Goal: Task Accomplishment & Management: Manage account settings

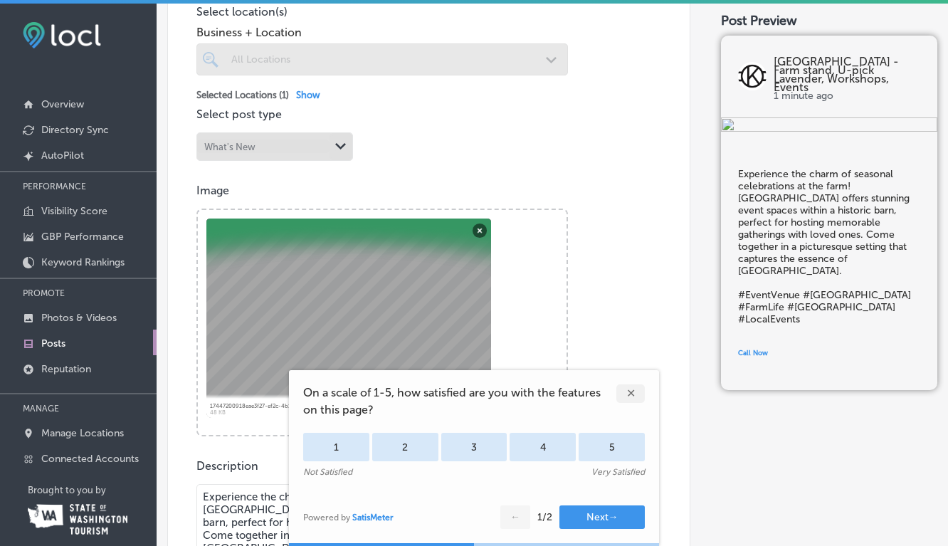
scroll to position [378, 0]
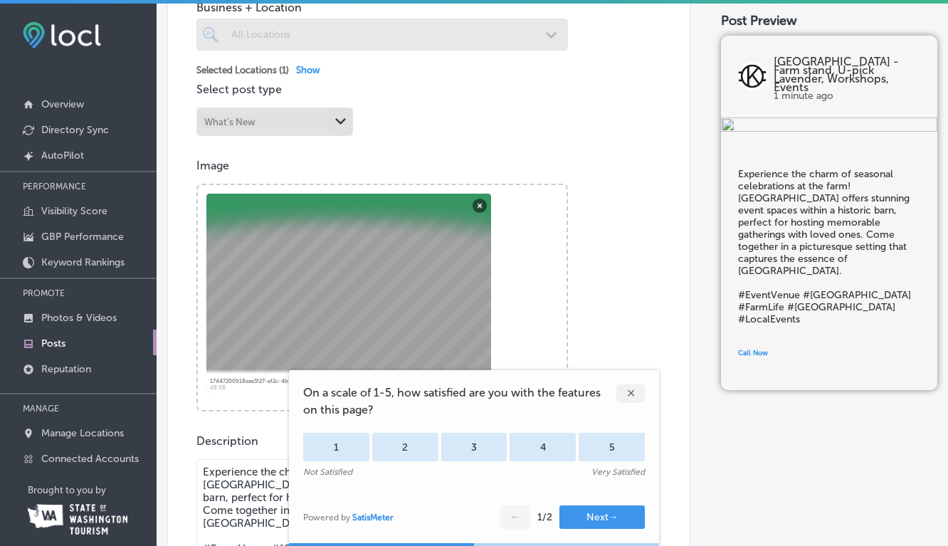
click at [631, 390] on div "✕" at bounding box center [630, 393] width 28 height 18
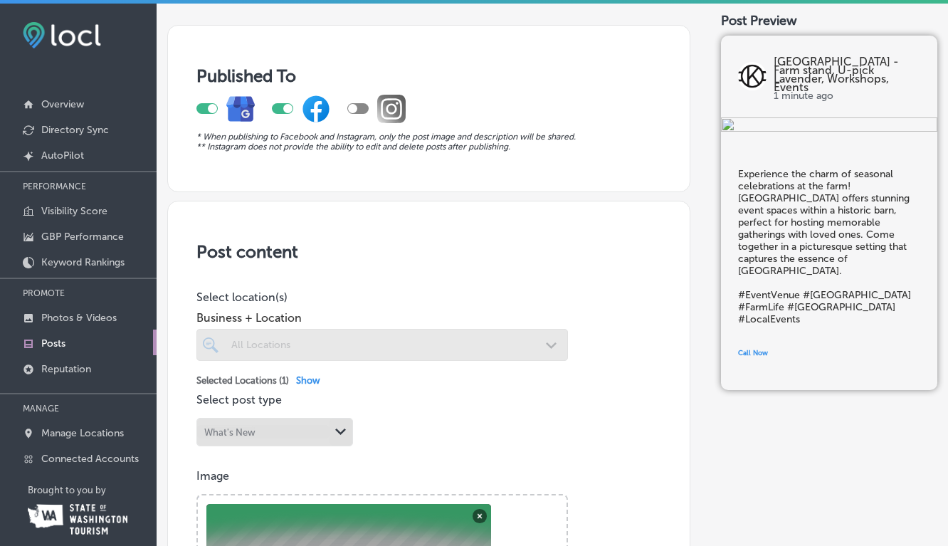
scroll to position [0, 0]
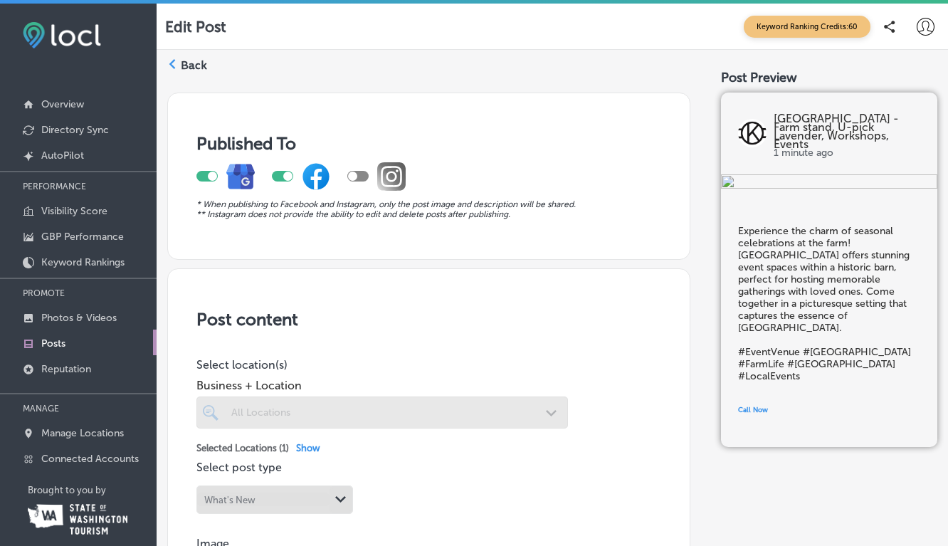
click at [60, 337] on p "Posts" at bounding box center [53, 343] width 24 height 12
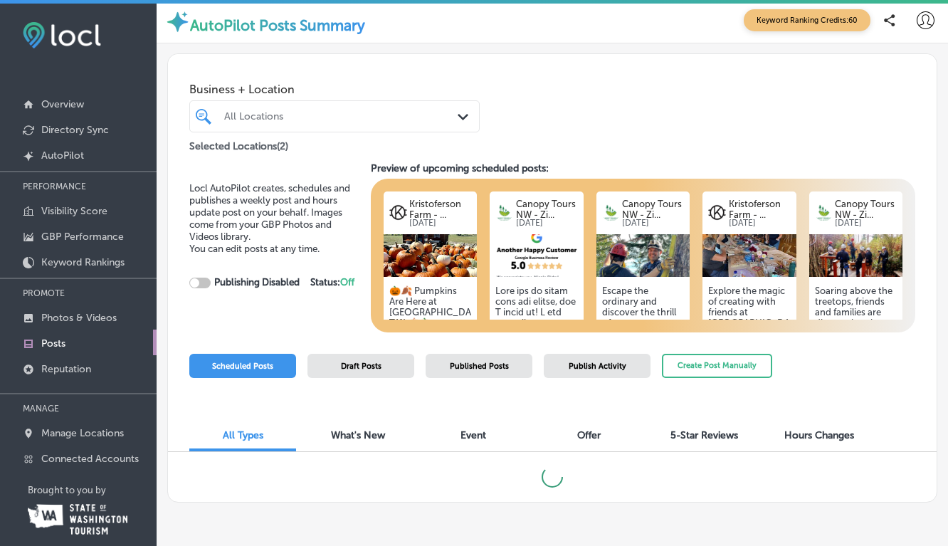
scroll to position [3, 0]
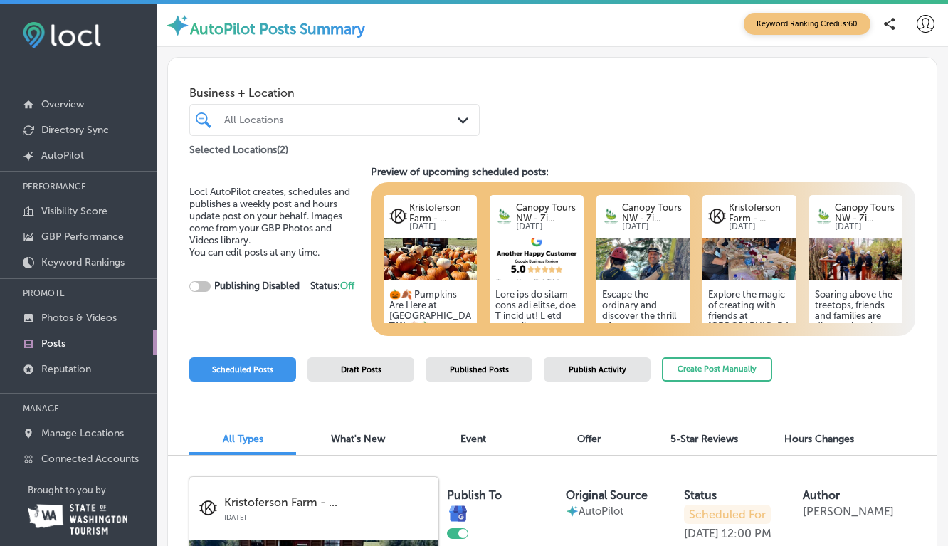
checkbox input "true"
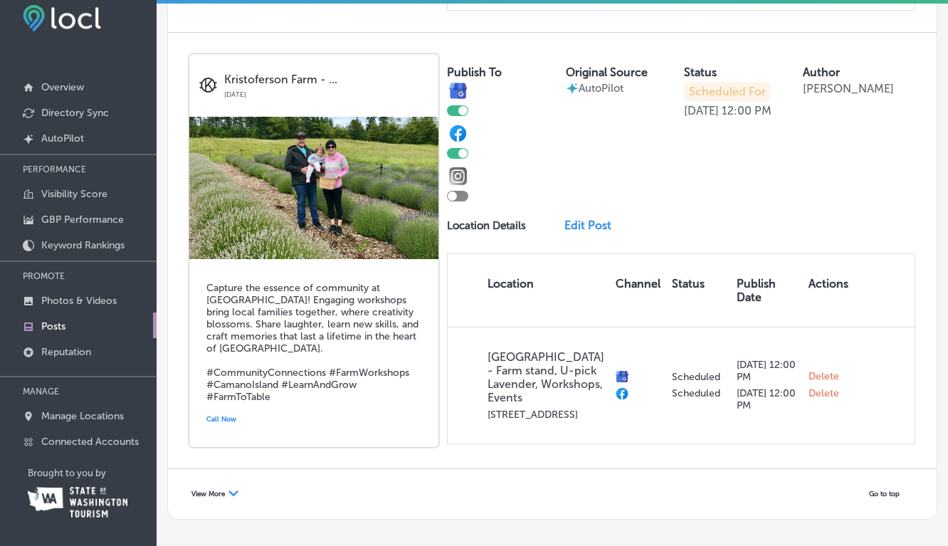
scroll to position [2740, 0]
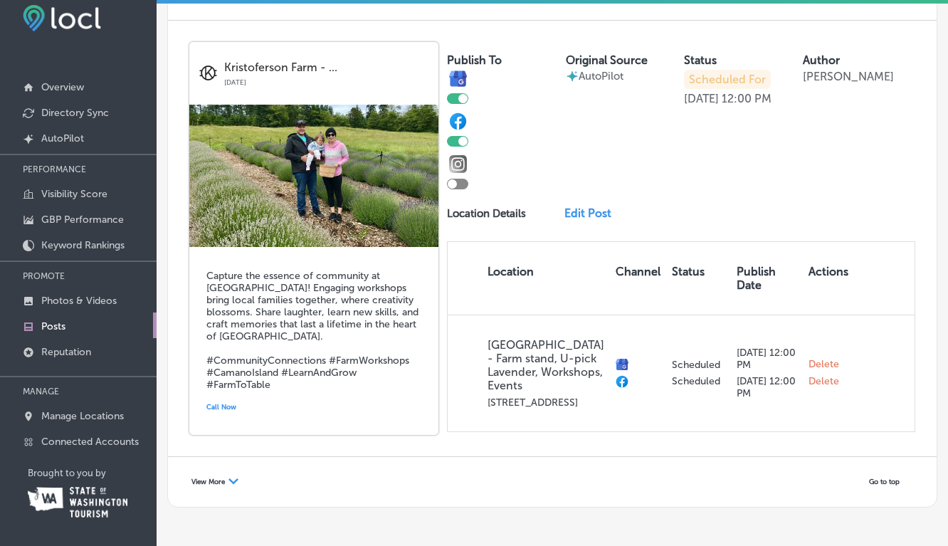
click at [585, 220] on link "Edit Post" at bounding box center [591, 213] width 55 height 14
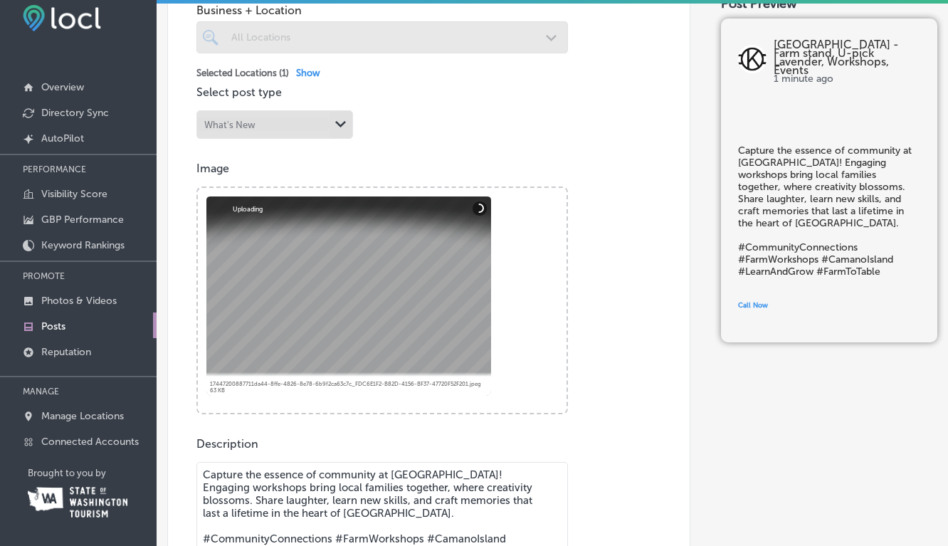
scroll to position [401, 0]
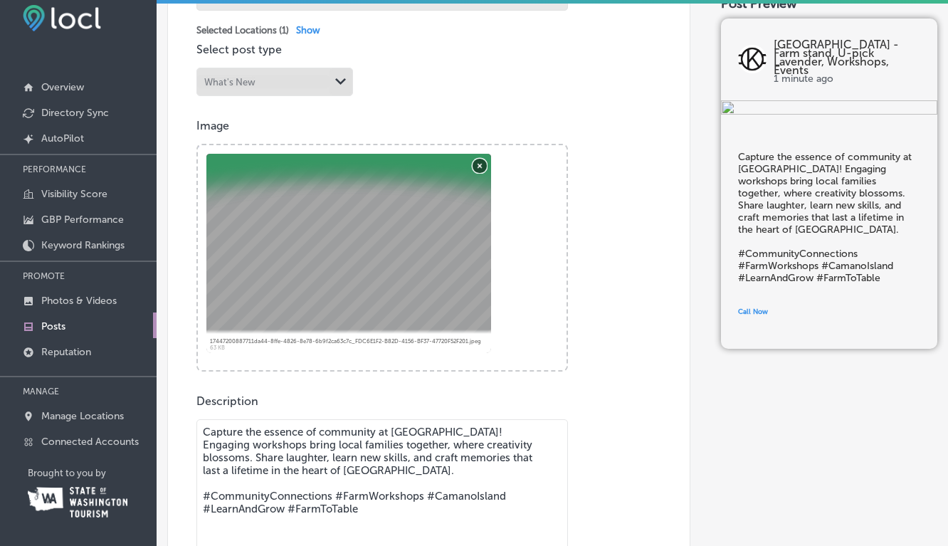
click at [479, 166] on button "Remove" at bounding box center [479, 165] width 14 height 14
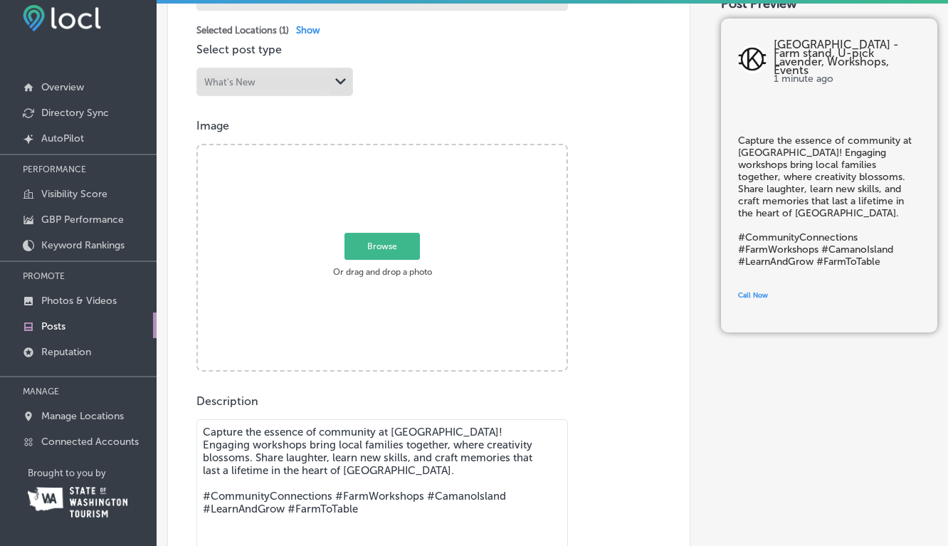
click at [378, 248] on span "Browse" at bounding box center [381, 246] width 75 height 27
click at [378, 149] on input "Browse Or drag and drop a photo" at bounding box center [382, 147] width 369 height 4
type input "C:\fakepath\IMG_0608 2.jpeg"
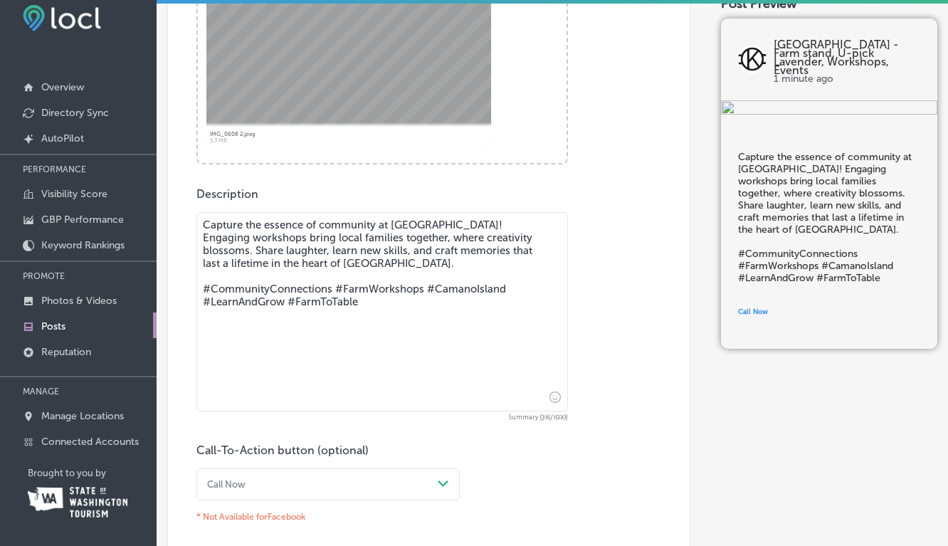
scroll to position [605, 0]
click at [413, 271] on textarea "Capture the essence of community at [GEOGRAPHIC_DATA]! Engaging workshops bring…" at bounding box center [381, 313] width 371 height 199
drag, startPoint x: 485, startPoint y: 225, endPoint x: 492, endPoint y: 305, distance: 80.6
click at [492, 305] on textarea "Capture the essence of community at [GEOGRAPHIC_DATA]! Engaging workshops bring…" at bounding box center [381, 313] width 371 height 199
paste textarea "🎃✨ Who will grow the BIGGEST pumpkin? 🍂 Join us for the Giant Pumpkin Weigh-Off…"
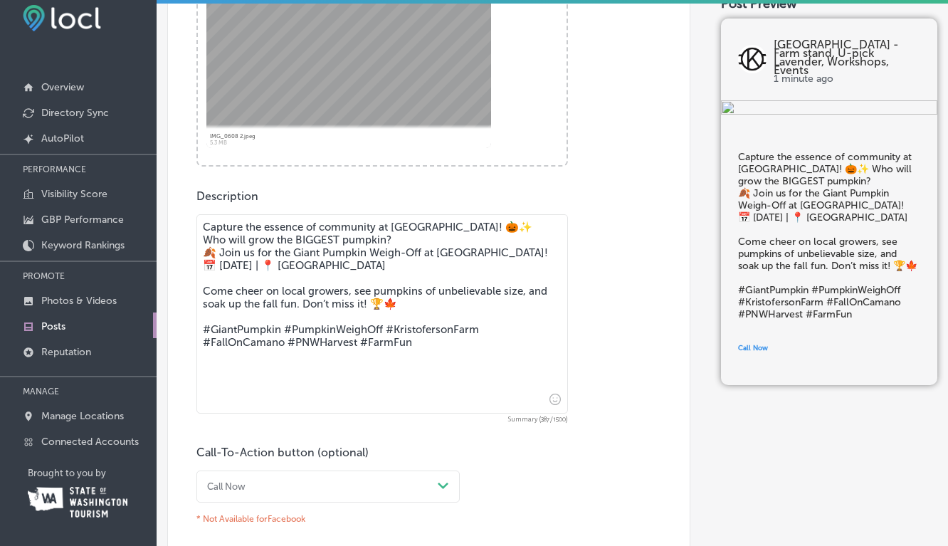
click at [484, 226] on textarea "Capture the essence of community at [GEOGRAPHIC_DATA]! 🎃✨ Who will grow the BIG…" at bounding box center [381, 313] width 371 height 199
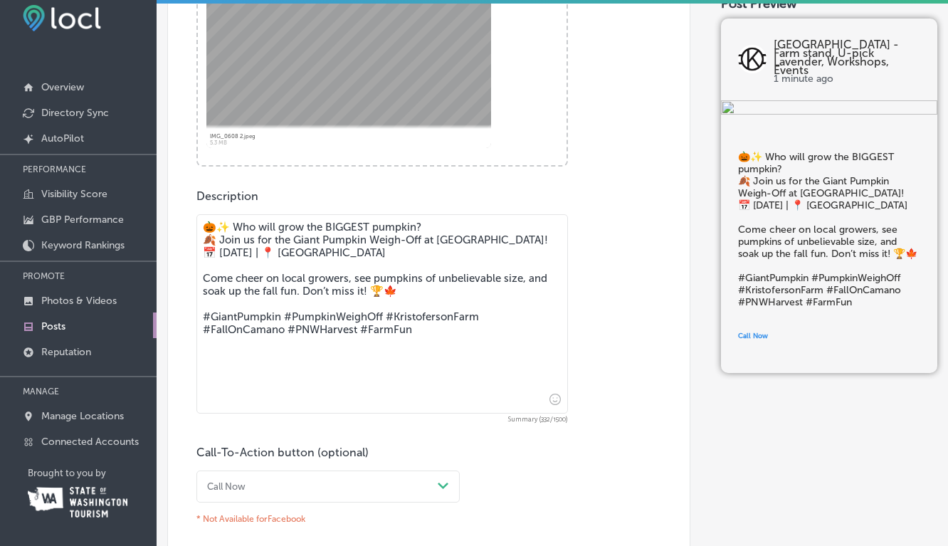
click at [458, 343] on textarea "🎃✨ Who will grow the BIGGEST pumpkin? 🍂 Join us for the Giant Pumpkin Weigh-Off…" at bounding box center [381, 313] width 371 height 199
click at [272, 255] on textarea "🎃✨ Who will grow the BIGGEST pumpkin? 🍂 Join us for the Giant Pumpkin Weigh-Off…" at bounding box center [381, 313] width 371 height 199
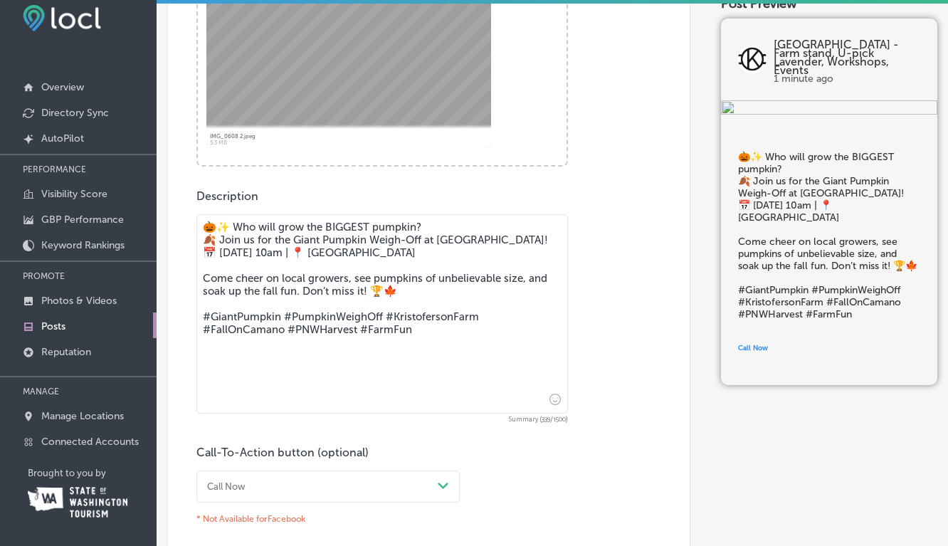
click at [483, 349] on textarea "🎃✨ Who will grow the BIGGEST pumpkin? 🍂 Join us for the Giant Pumpkin Weigh-Off…" at bounding box center [381, 313] width 371 height 199
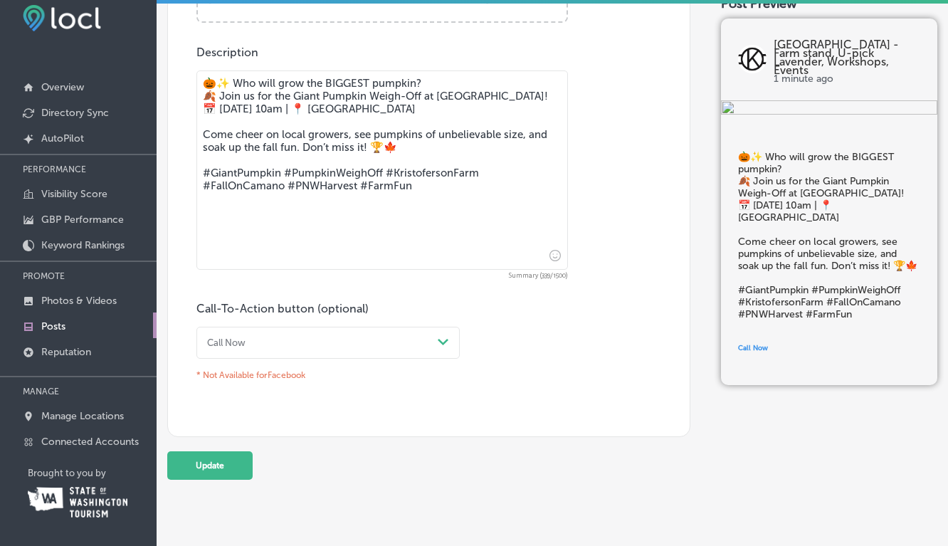
scroll to position [753, 0]
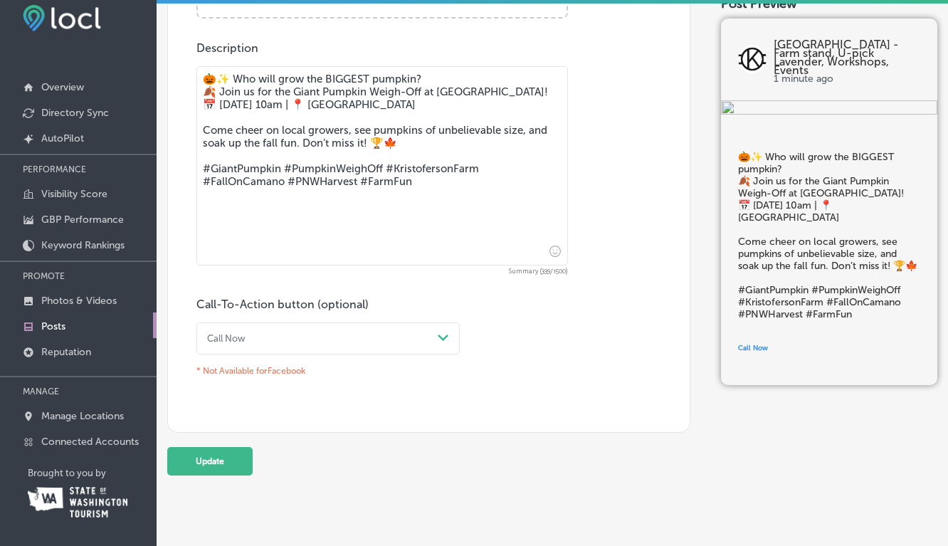
type textarea "🎃✨ Who will grow the BIGGEST pumpkin? 🍂 Join us for the Giant Pumpkin Weigh-Off…"
click at [445, 338] on polygon at bounding box center [443, 337] width 11 height 6
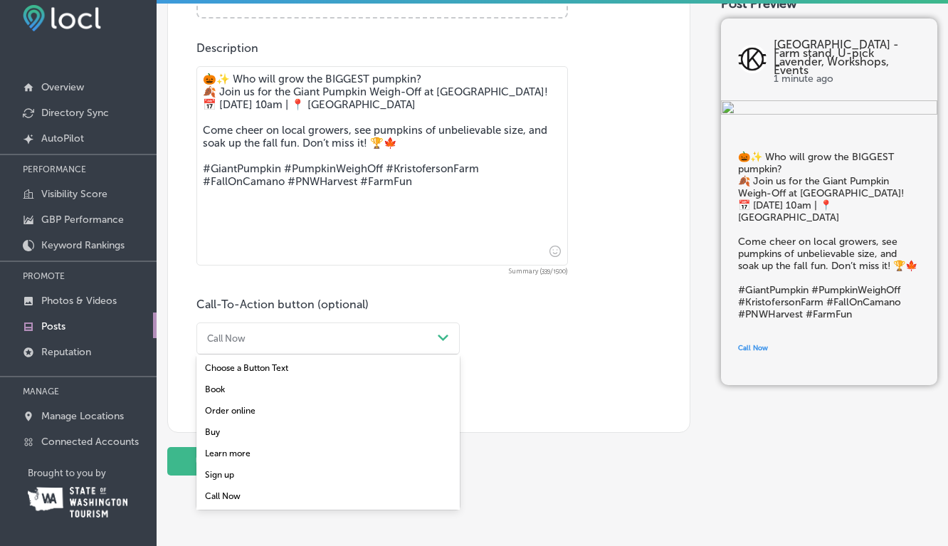
click at [240, 452] on div "Learn more" at bounding box center [327, 452] width 263 height 21
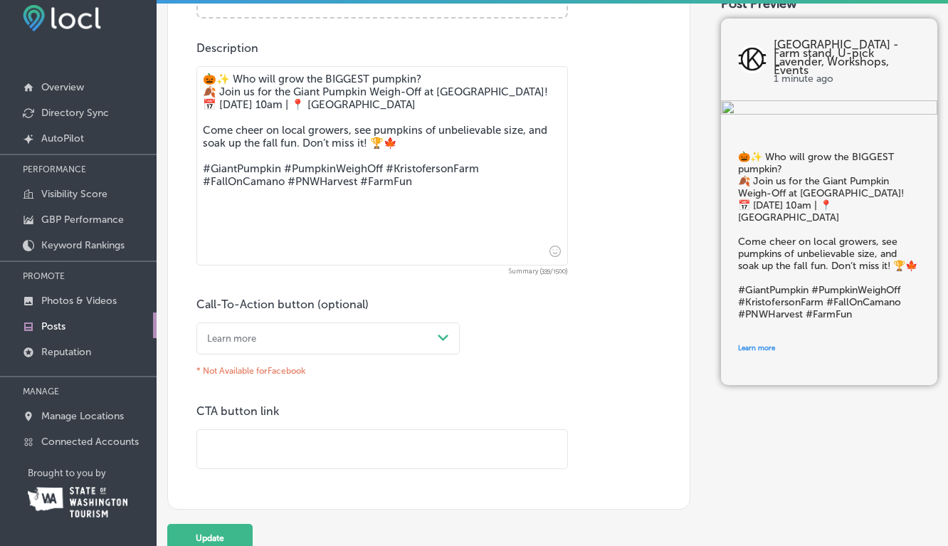
click at [245, 444] on input "text" at bounding box center [382, 449] width 370 height 39
click at [361, 456] on input "text" at bounding box center [382, 449] width 370 height 39
type input "[URL][DOMAIN_NAME]"
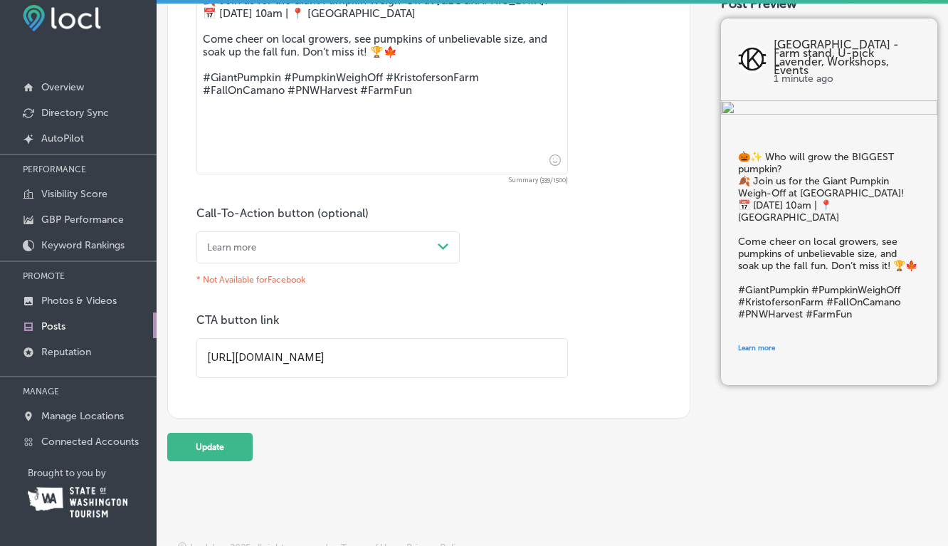
scroll to position [860, 0]
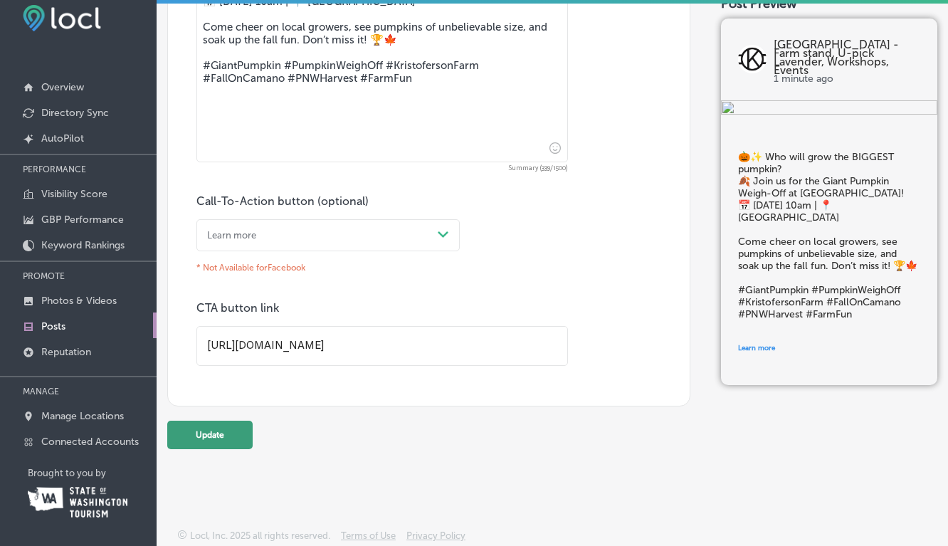
click at [206, 431] on button "Update" at bounding box center [209, 434] width 85 height 28
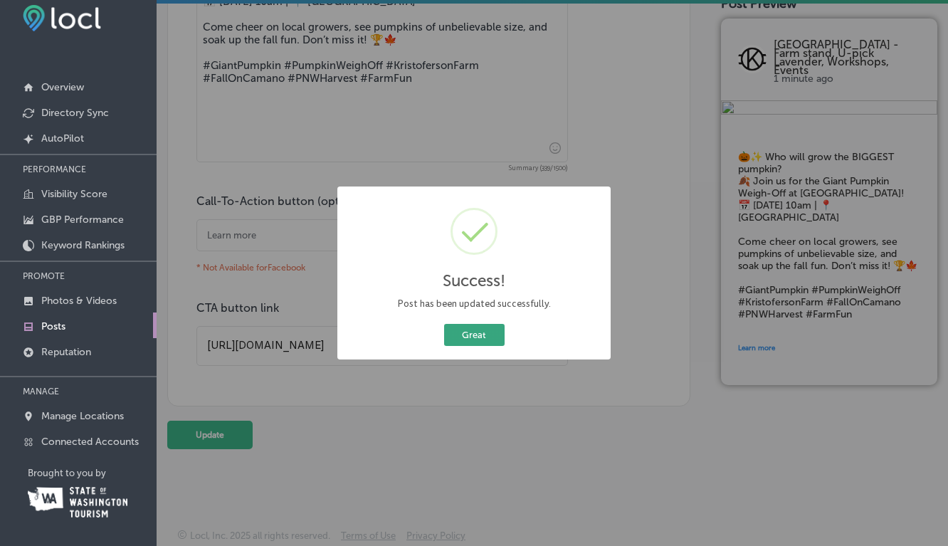
click at [483, 334] on button "Great" at bounding box center [474, 335] width 60 height 22
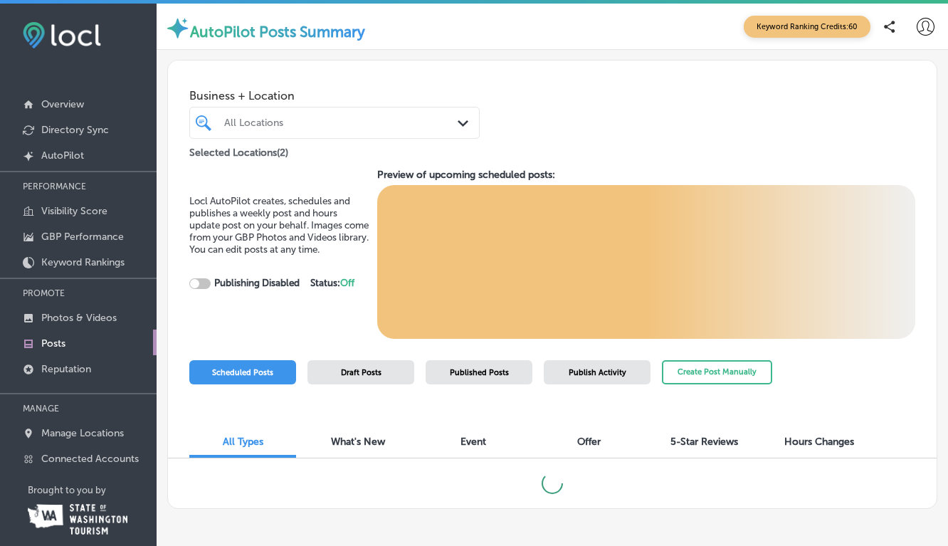
checkbox input "true"
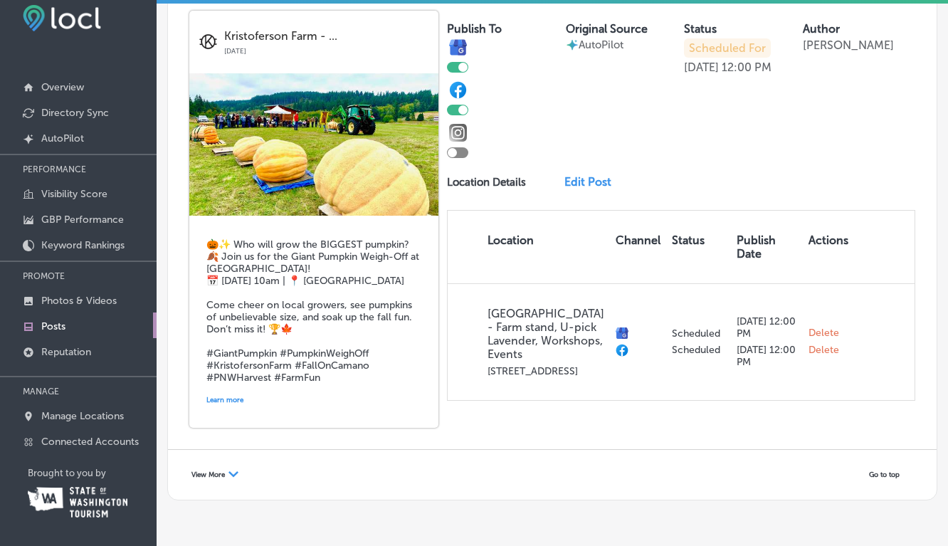
scroll to position [2821, 0]
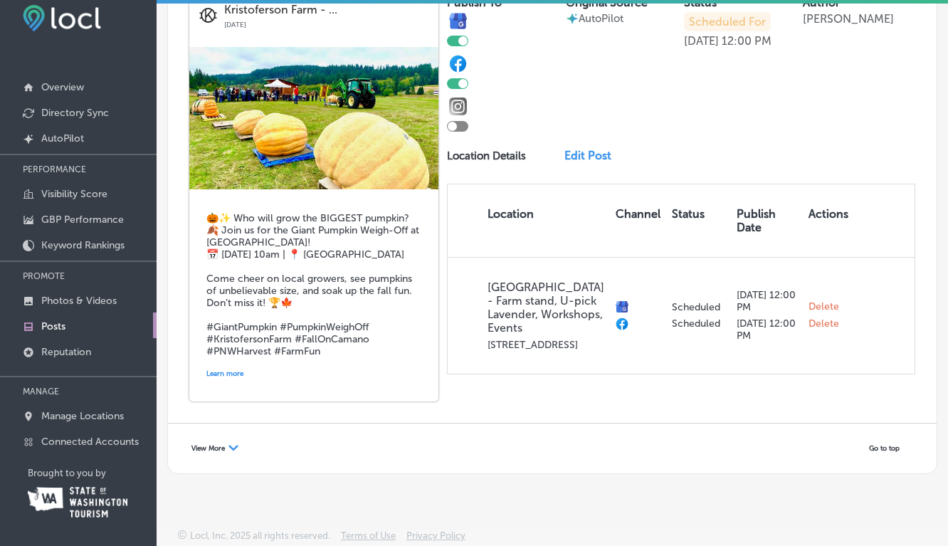
click at [211, 445] on span "View More" at bounding box center [207, 448] width 33 height 9
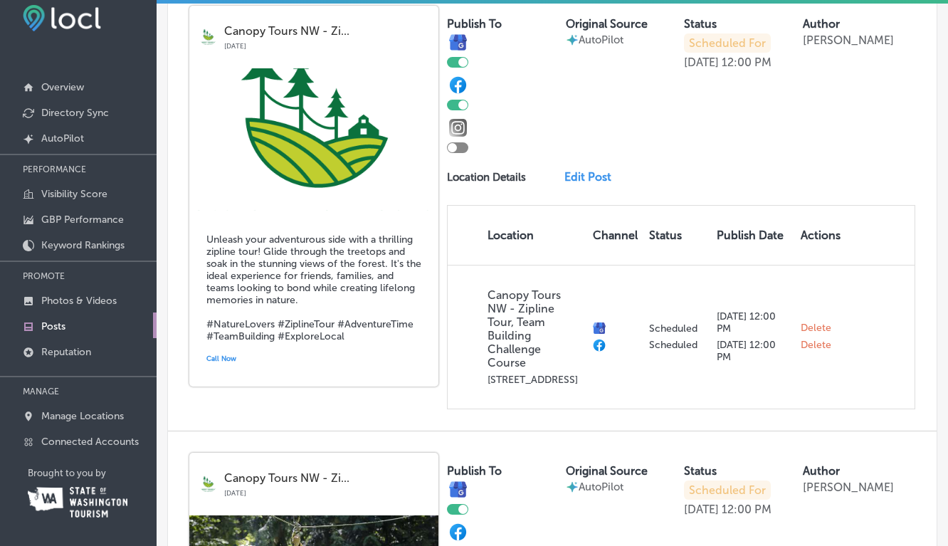
scroll to position [3221, 0]
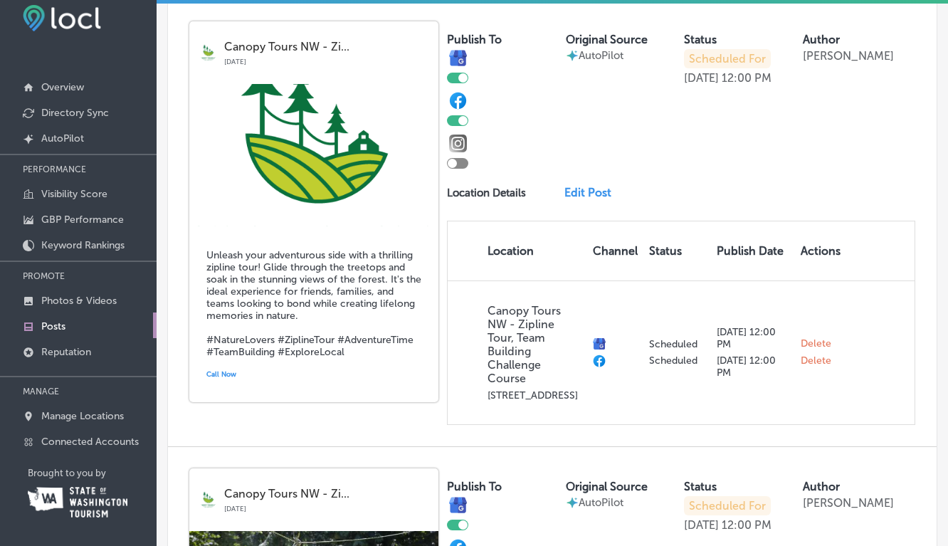
click at [585, 199] on link "Edit Post" at bounding box center [591, 193] width 55 height 14
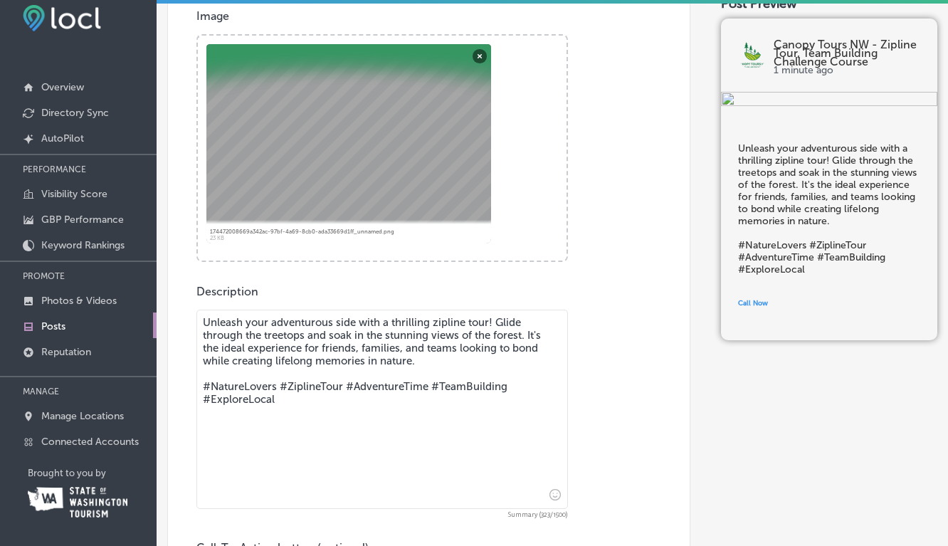
scroll to position [521, 0]
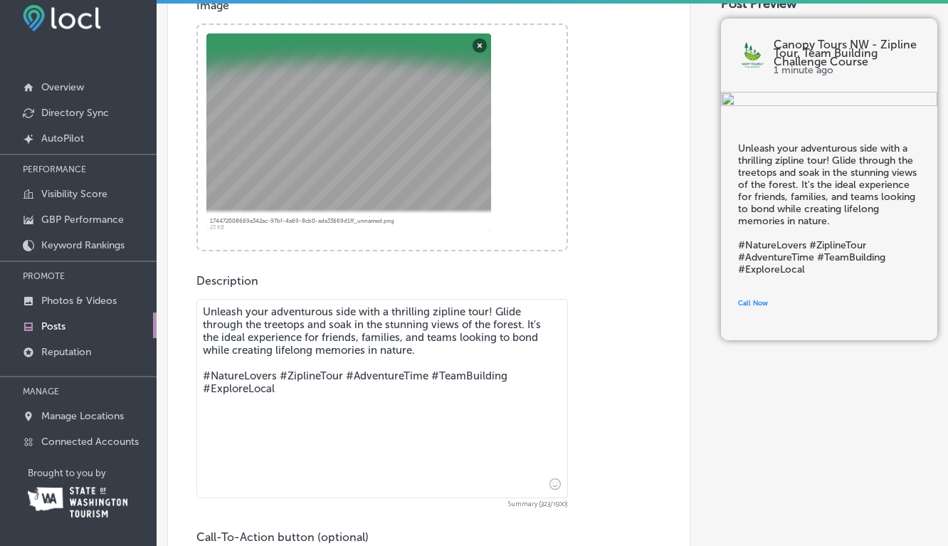
click at [436, 346] on textarea "Unleash your adventurous side with a thrilling zipline tour! Glide through the …" at bounding box center [381, 398] width 371 height 199
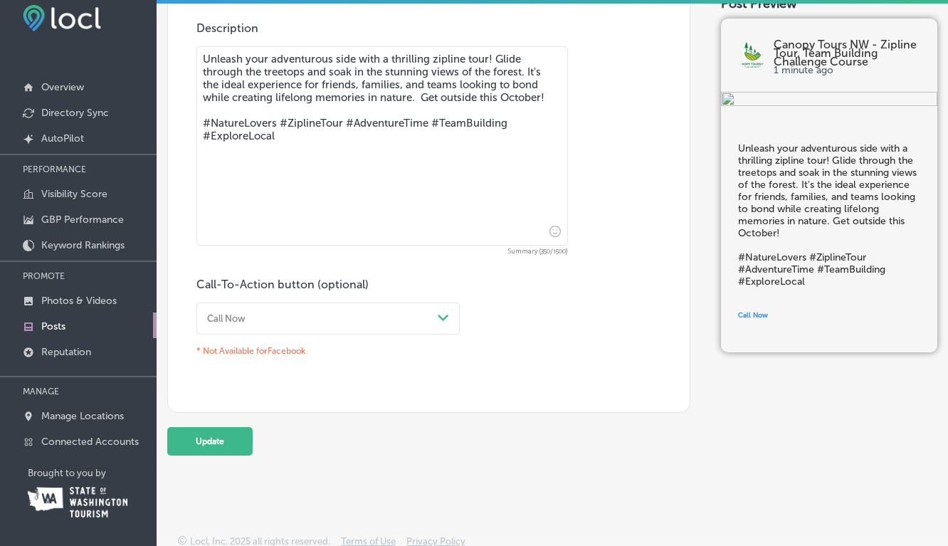
scroll to position [783, 0]
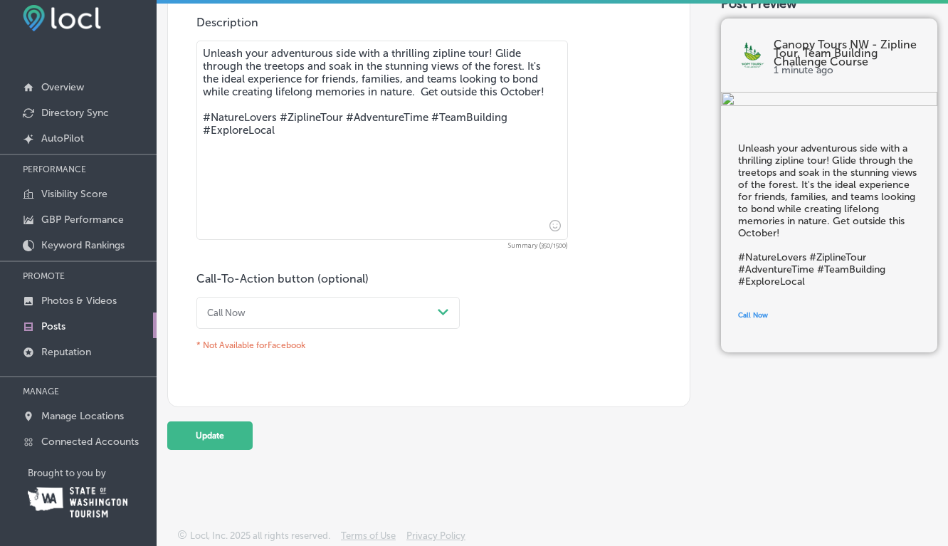
type textarea "Unleash your adventurous side with a thrilling zipline tour! Glide through the …"
click at [445, 309] on polygon at bounding box center [443, 312] width 11 height 6
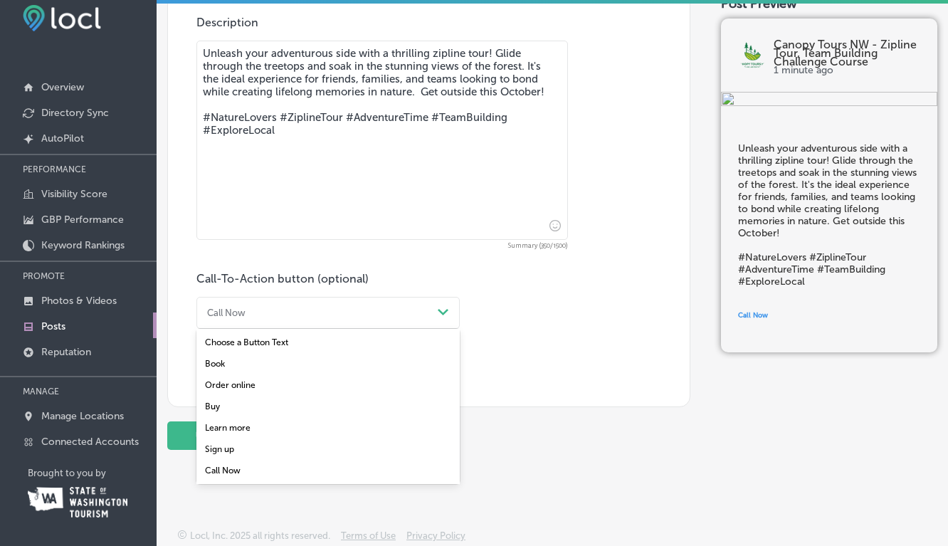
click at [223, 359] on div "Book" at bounding box center [327, 363] width 263 height 21
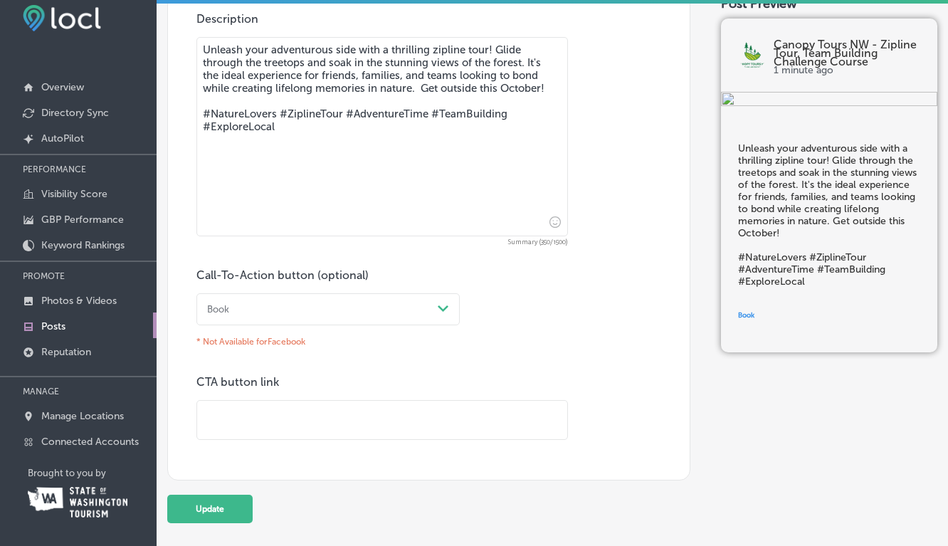
click at [238, 428] on input "text" at bounding box center [382, 420] width 370 height 39
type input "[URL][DOMAIN_NAME]"
click at [212, 513] on button "Update" at bounding box center [209, 508] width 85 height 28
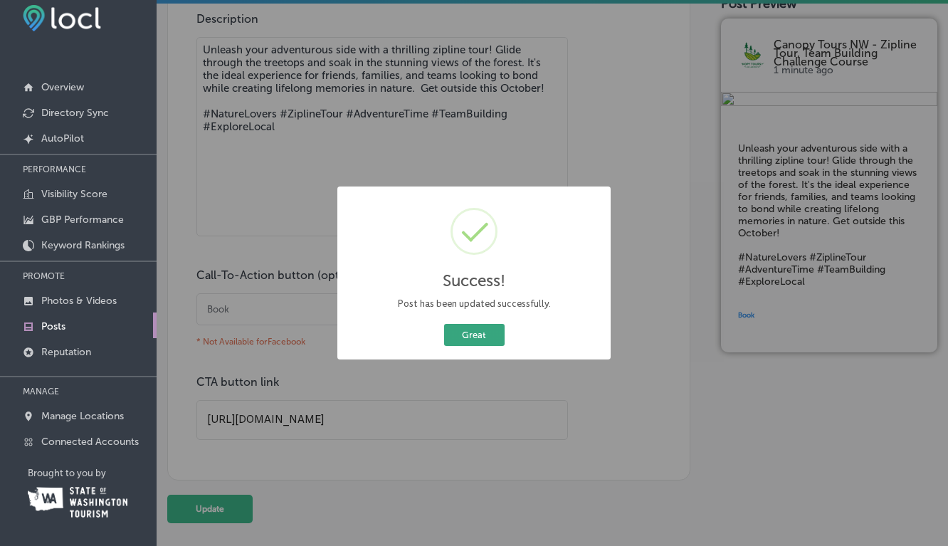
click at [487, 332] on button "Great" at bounding box center [474, 335] width 60 height 22
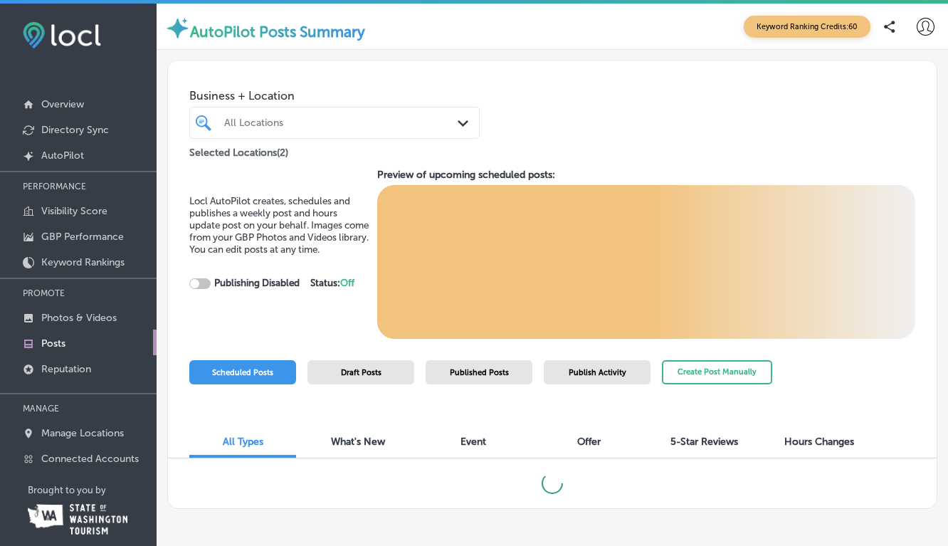
scroll to position [20, 0]
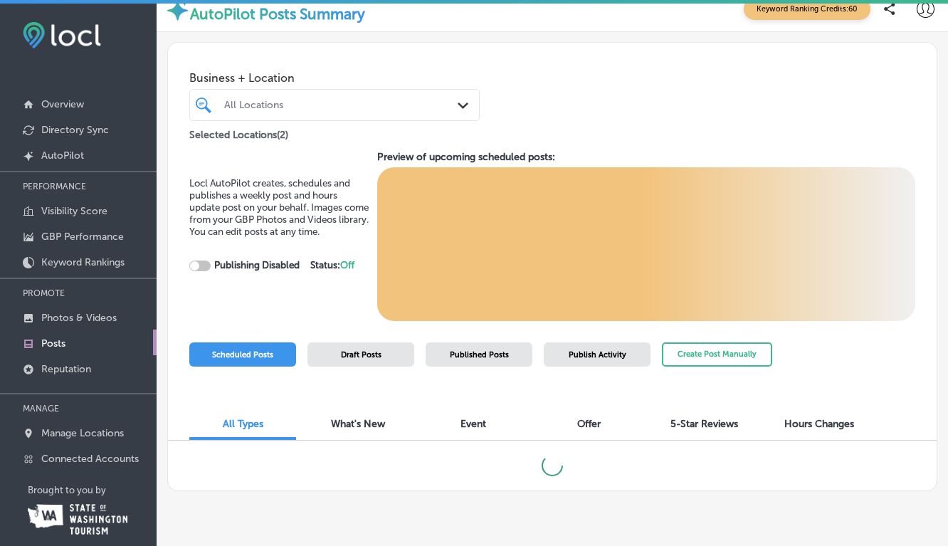
checkbox input "true"
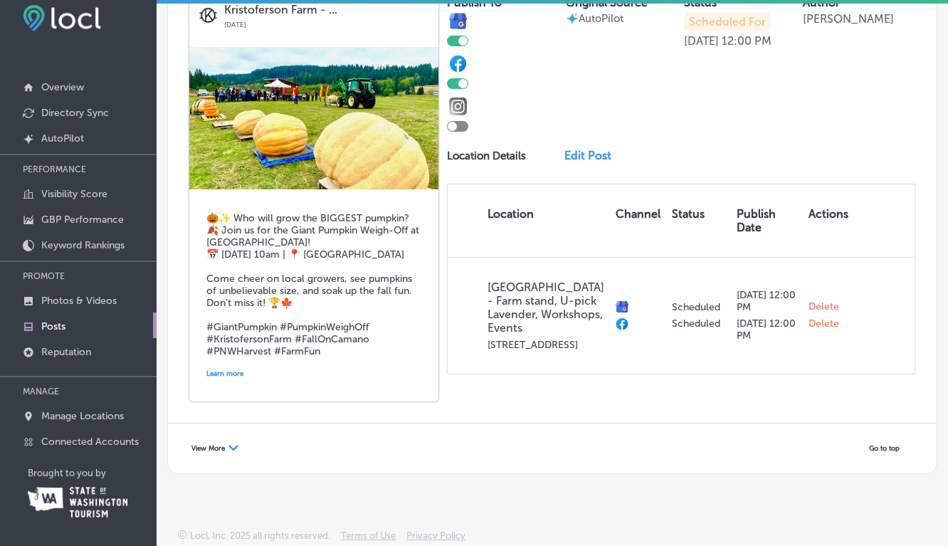
scroll to position [14, 0]
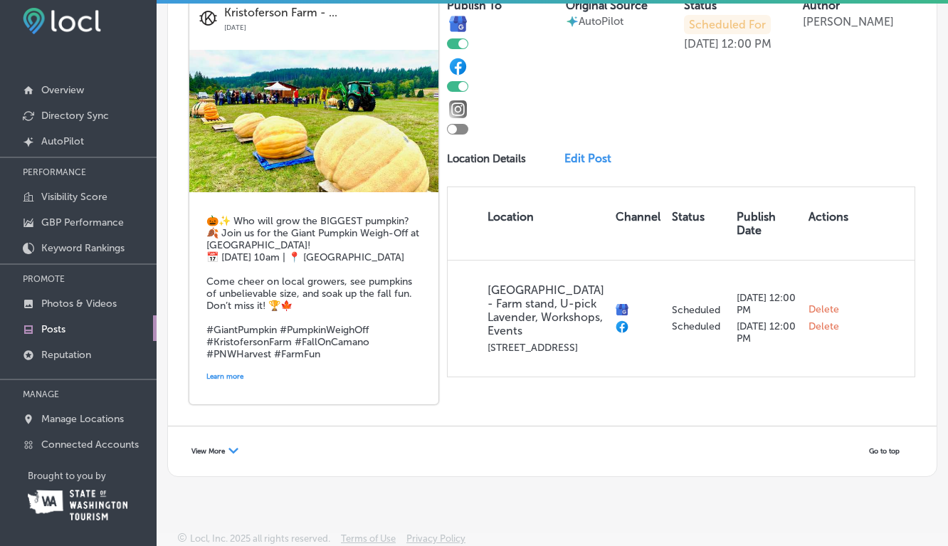
click at [229, 448] on icon "Path Created with Sketch." at bounding box center [233, 450] width 10 height 6
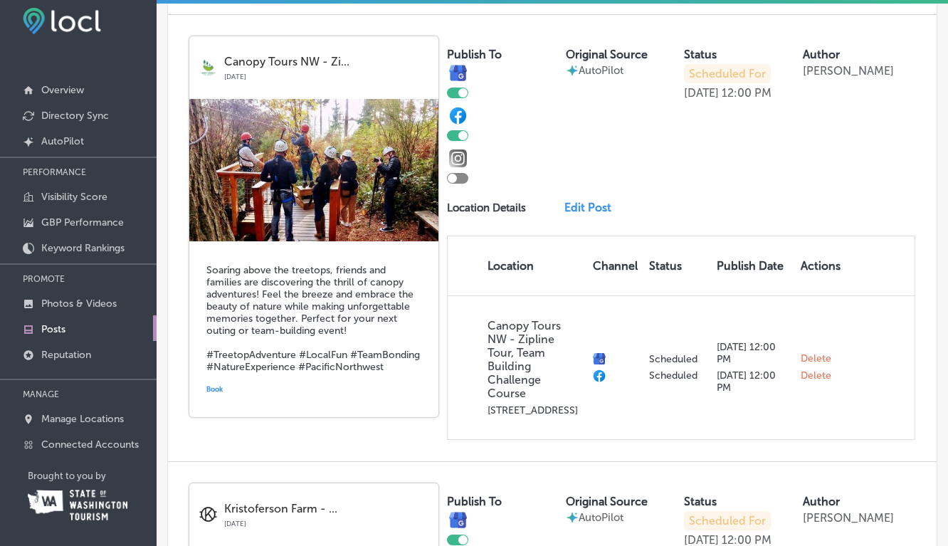
scroll to position [2296, 0]
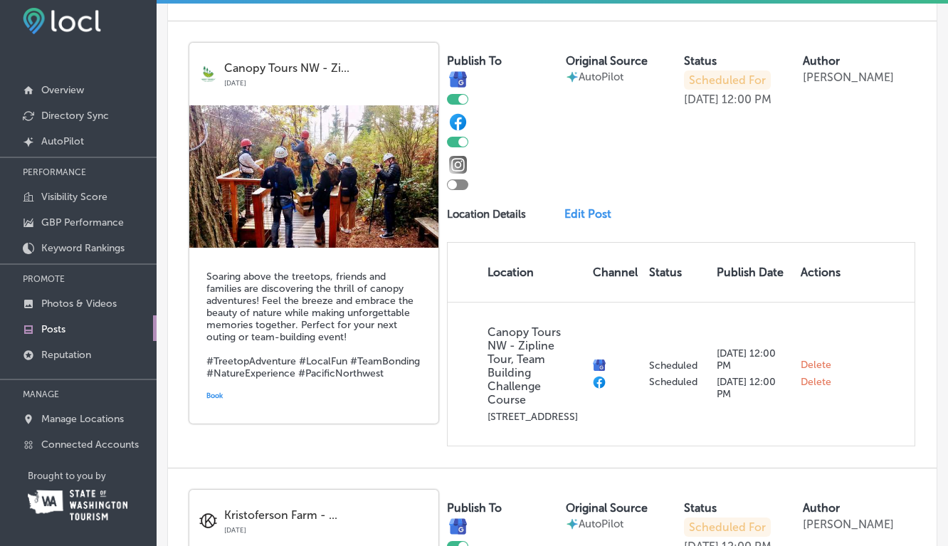
click at [595, 221] on link "Edit Post" at bounding box center [591, 214] width 55 height 14
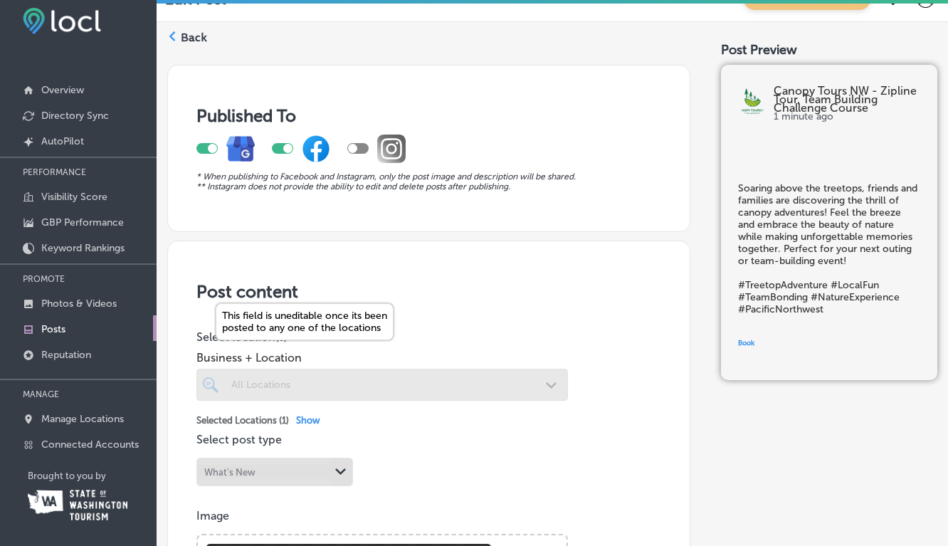
scroll to position [21, 0]
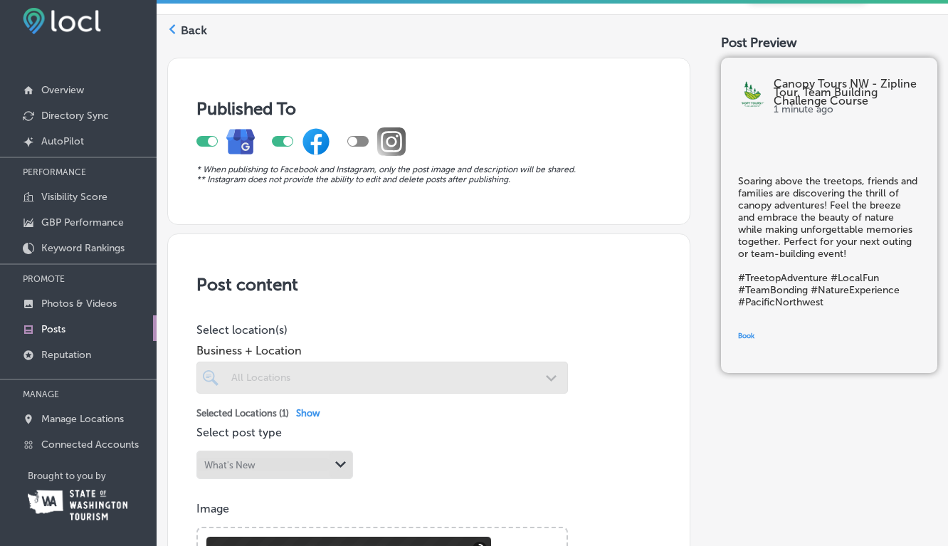
click at [355, 142] on div at bounding box center [352, 141] width 9 height 9
checkbox input "true"
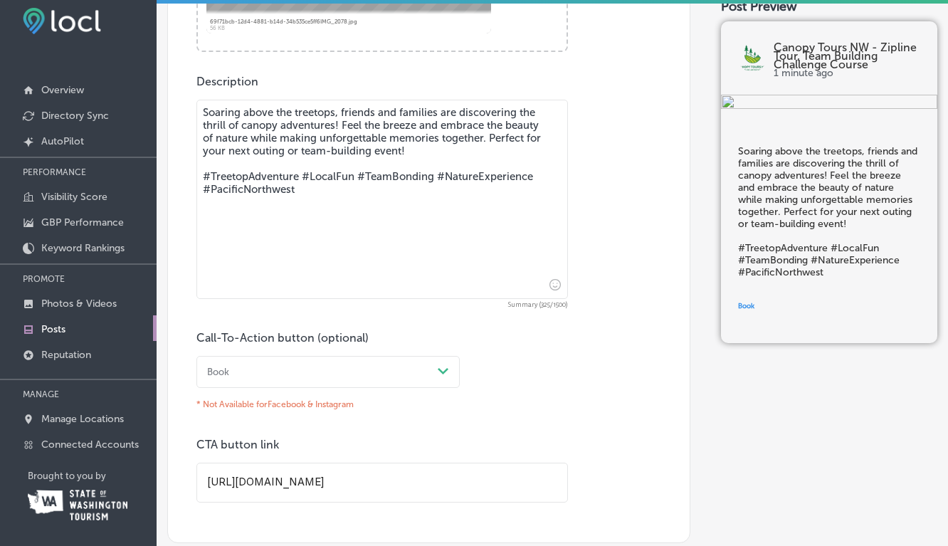
scroll to position [860, 0]
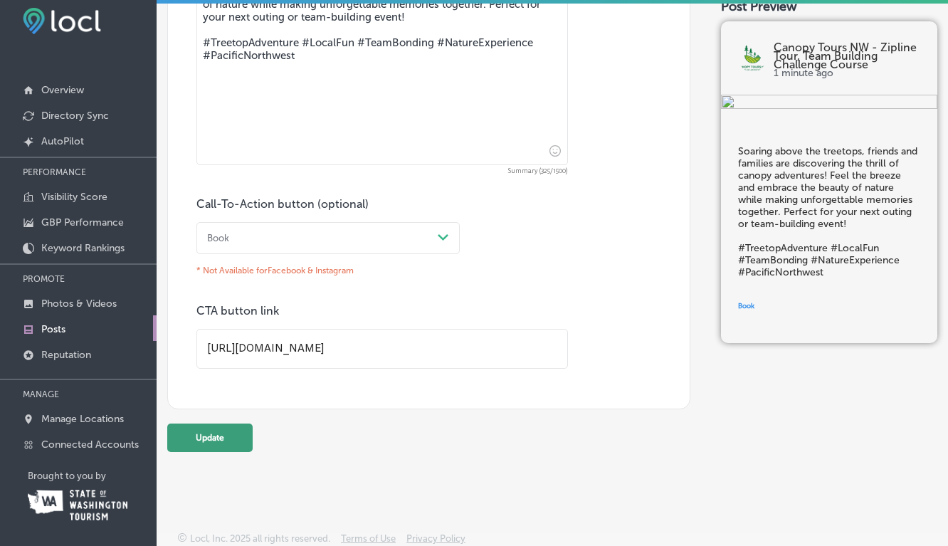
click at [216, 431] on button "Update" at bounding box center [209, 437] width 85 height 28
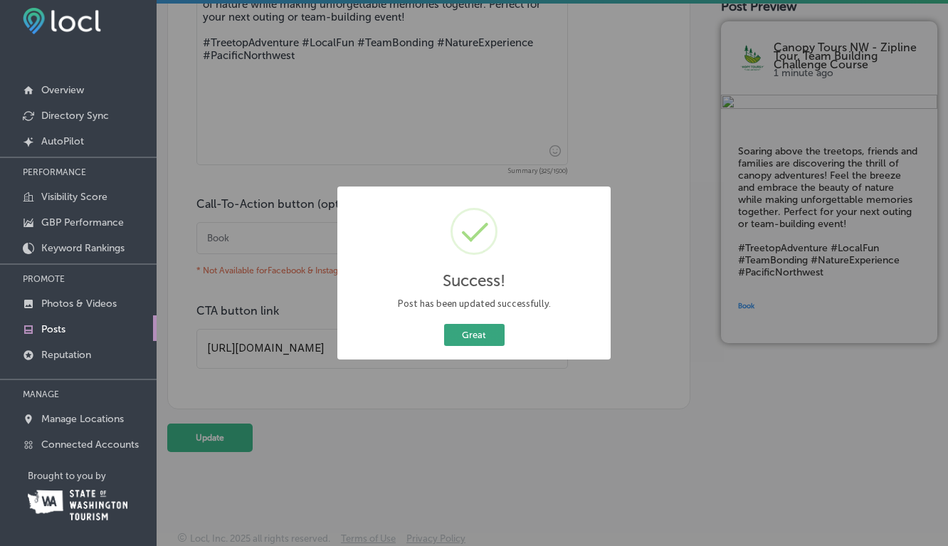
click at [474, 336] on button "Great" at bounding box center [474, 335] width 60 height 22
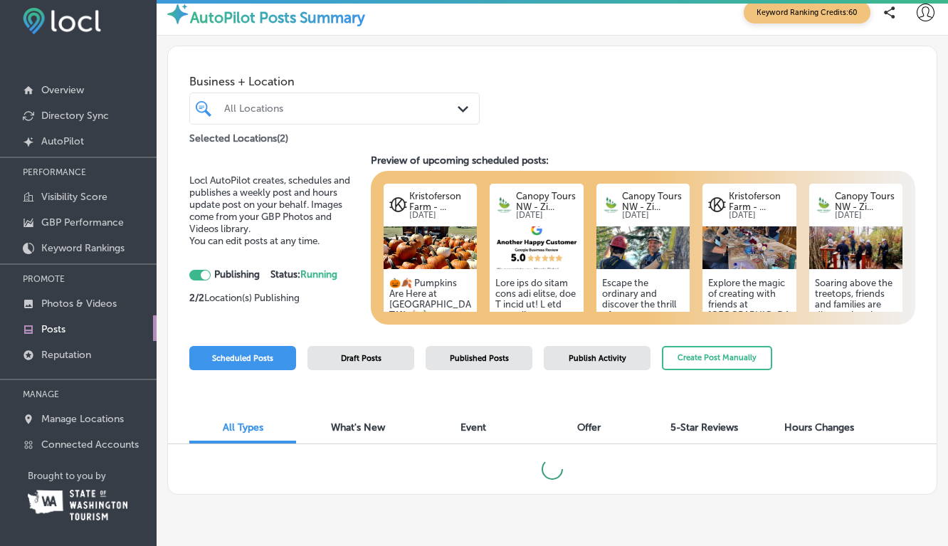
checkbox input "true"
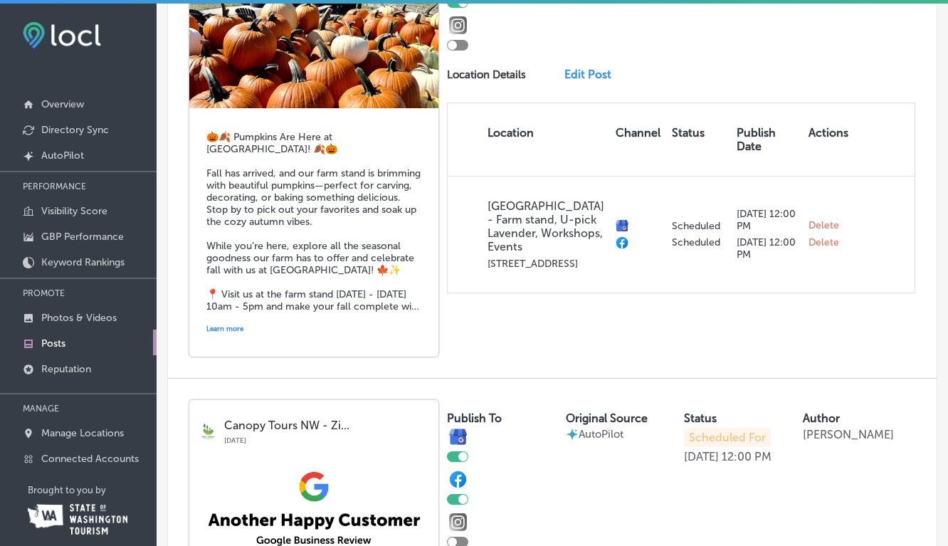
scroll to position [417, 0]
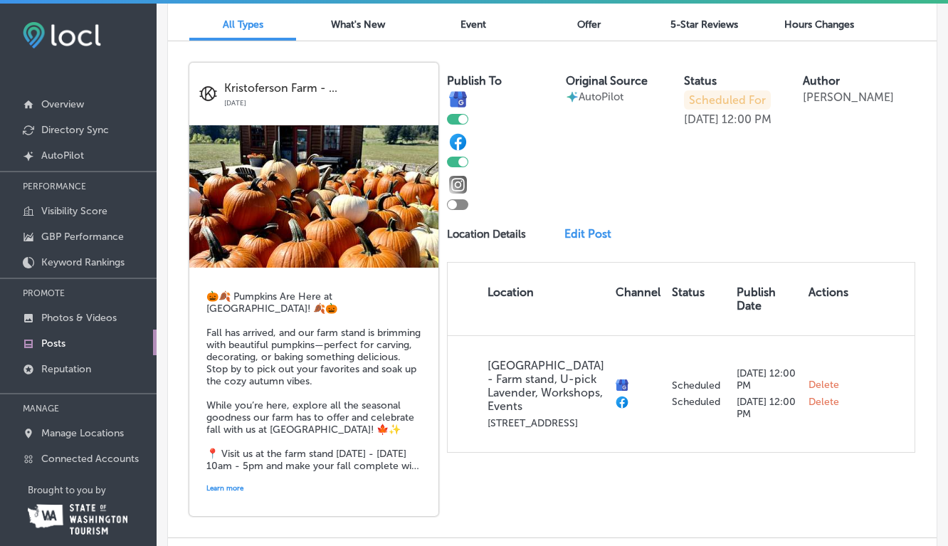
click at [585, 234] on link "Edit Post" at bounding box center [591, 234] width 55 height 14
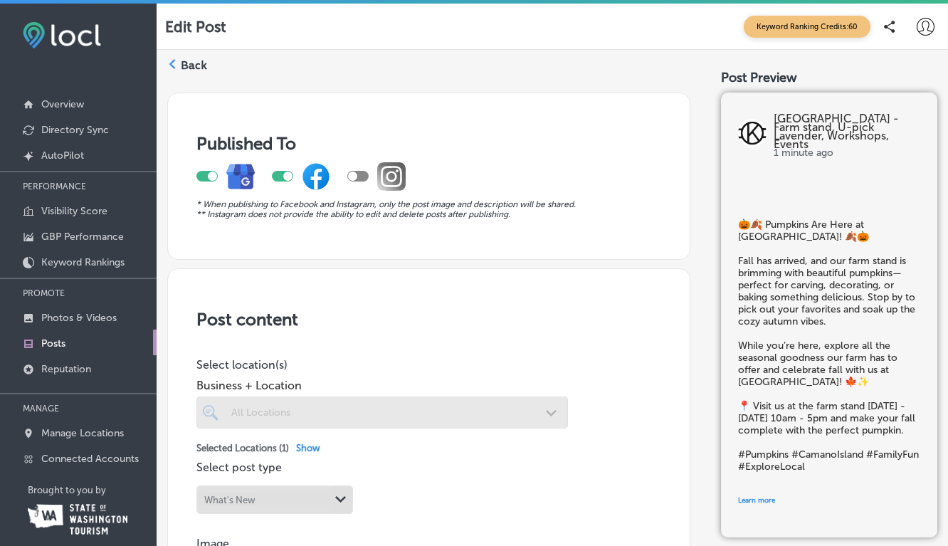
click at [353, 174] on div at bounding box center [352, 175] width 9 height 9
checkbox input "true"
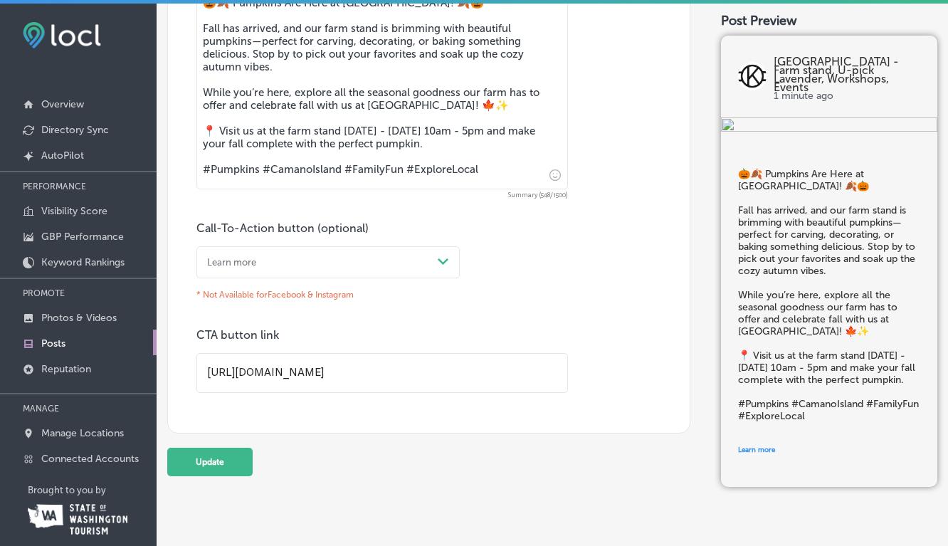
scroll to position [860, 0]
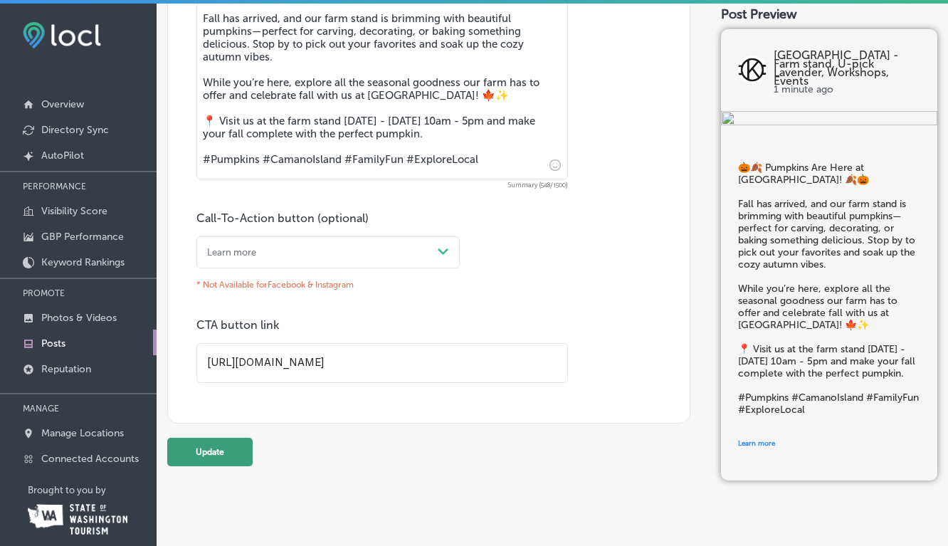
click at [208, 450] on button "Update" at bounding box center [209, 452] width 85 height 28
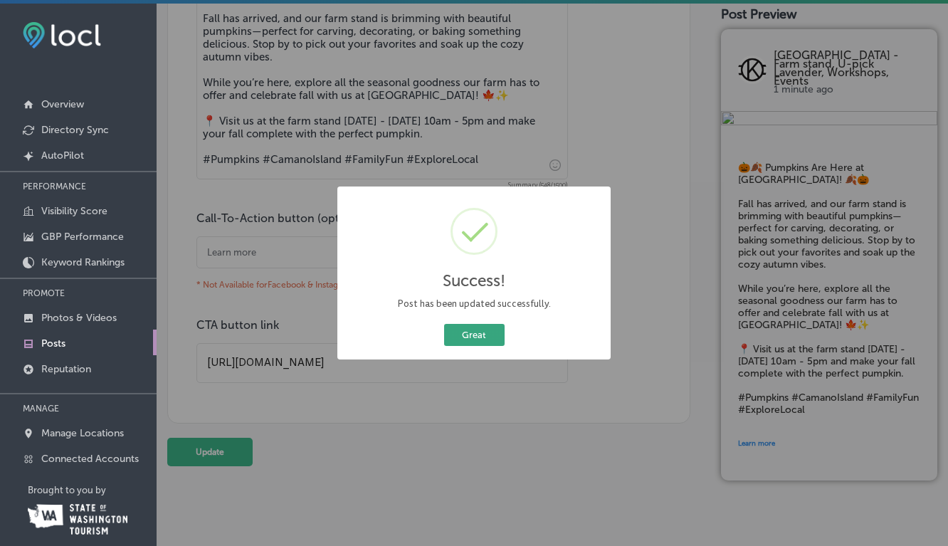
click at [479, 338] on button "Great" at bounding box center [474, 335] width 60 height 22
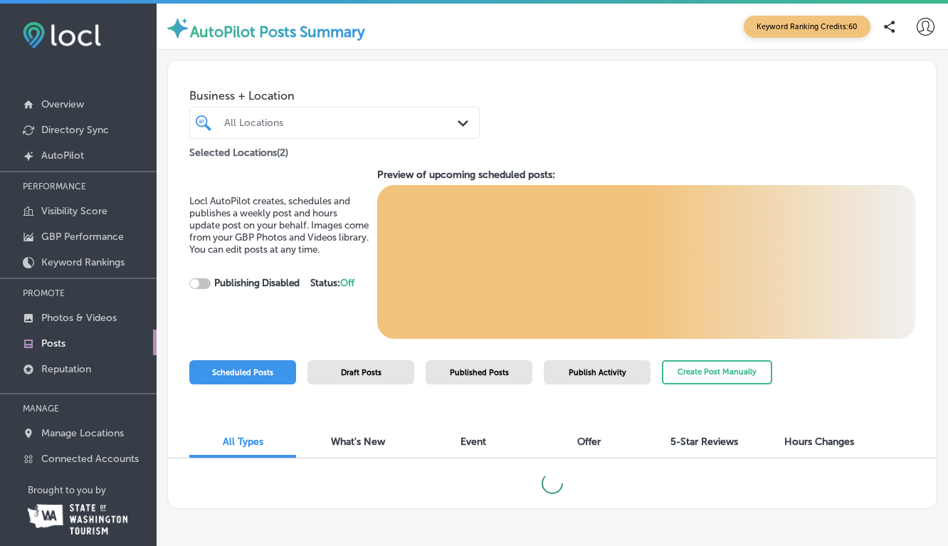
scroll to position [20, 0]
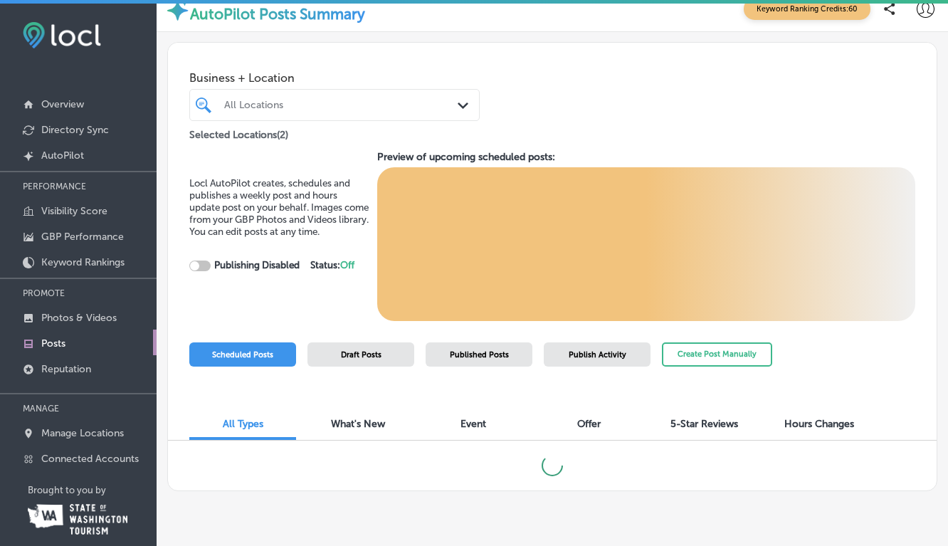
checkbox input "true"
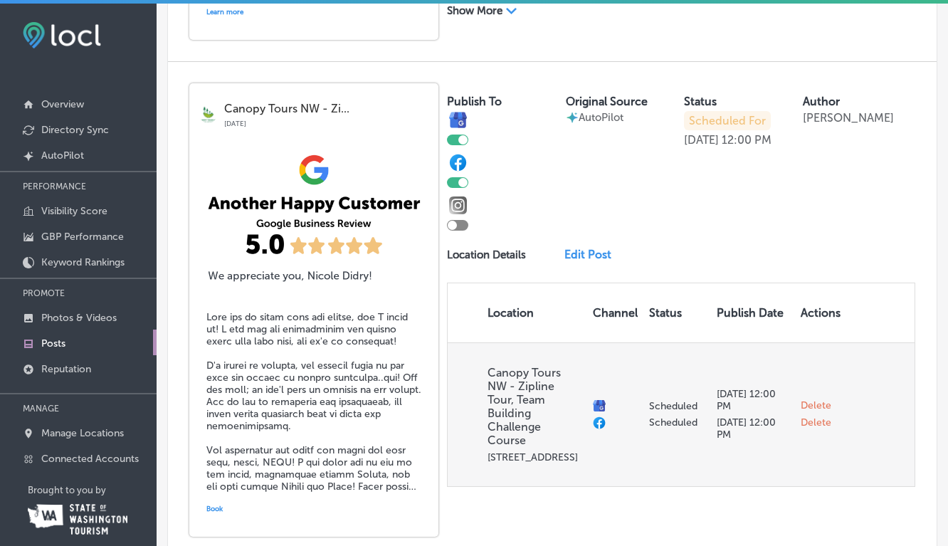
scroll to position [894, 0]
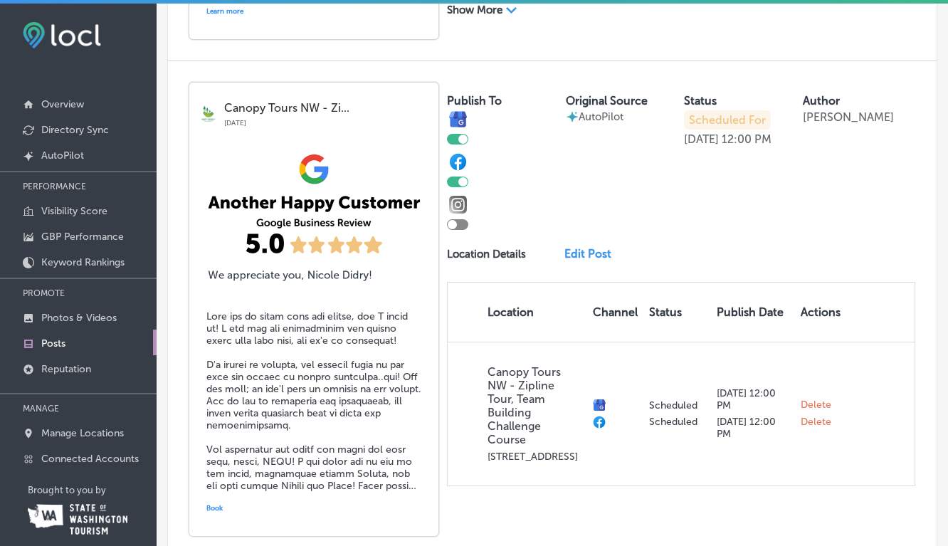
click at [587, 246] on div "Publish To Original Source AutoPilot Status Scheduled For [DATE] 12:00 PM Autho…" at bounding box center [681, 284] width 468 height 403
click at [587, 255] on link "Edit Post" at bounding box center [591, 254] width 55 height 14
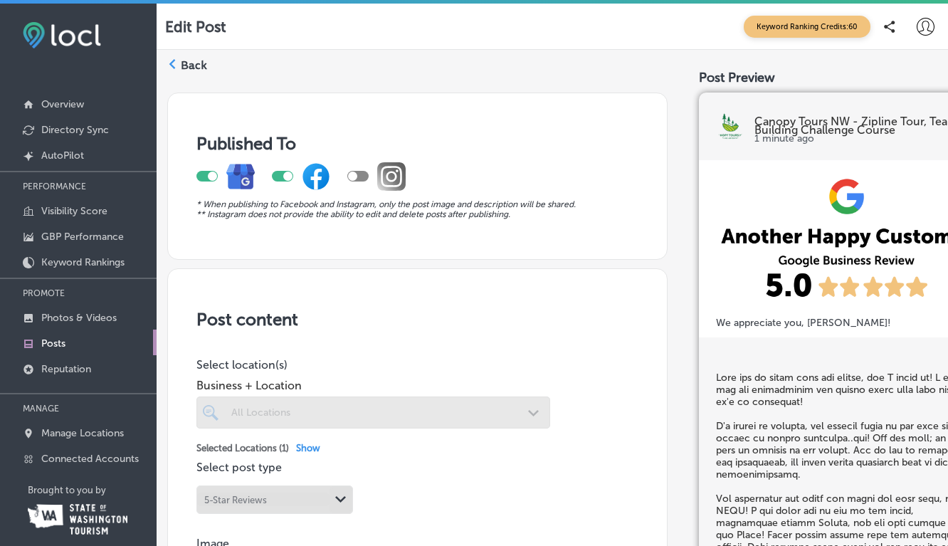
click at [356, 176] on div at bounding box center [352, 175] width 9 height 9
checkbox input "true"
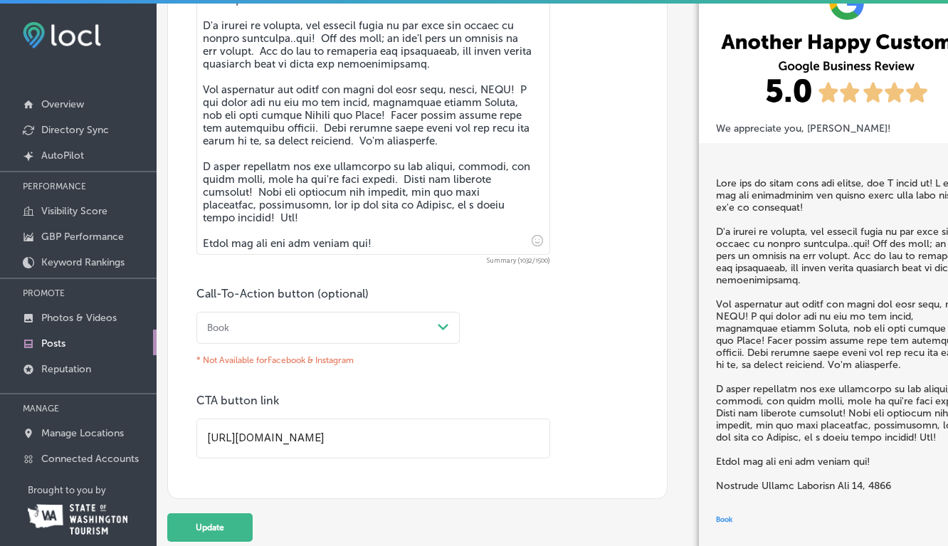
scroll to position [1286, 0]
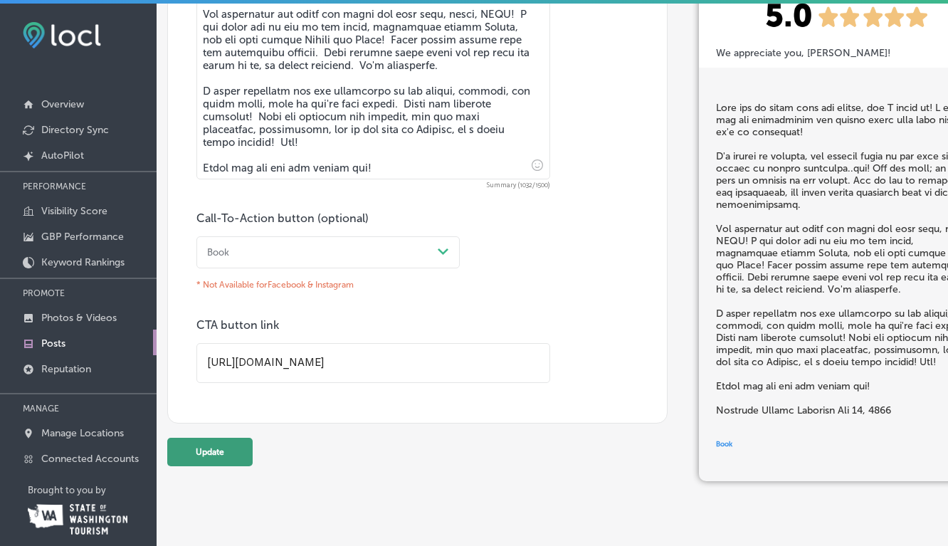
click at [222, 453] on button "Update" at bounding box center [209, 452] width 85 height 28
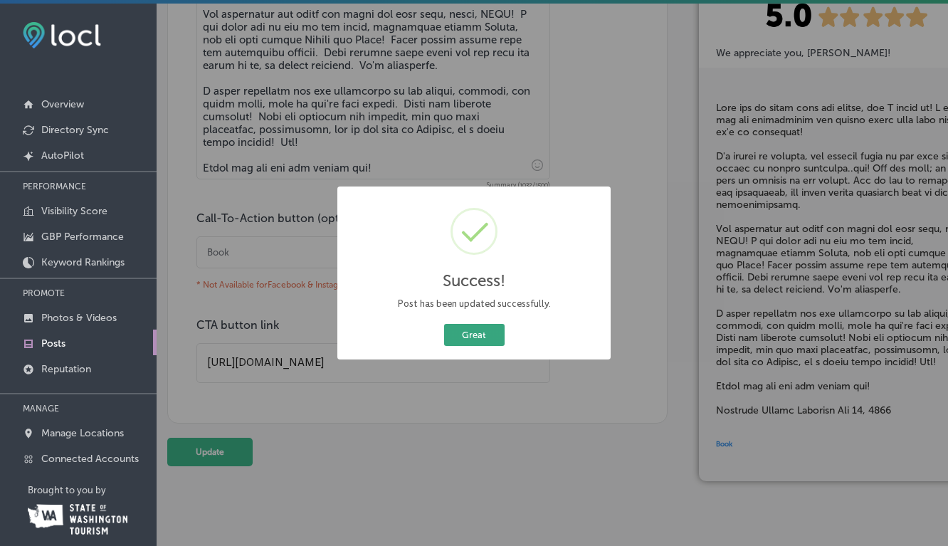
click at [489, 339] on button "Great" at bounding box center [474, 335] width 60 height 22
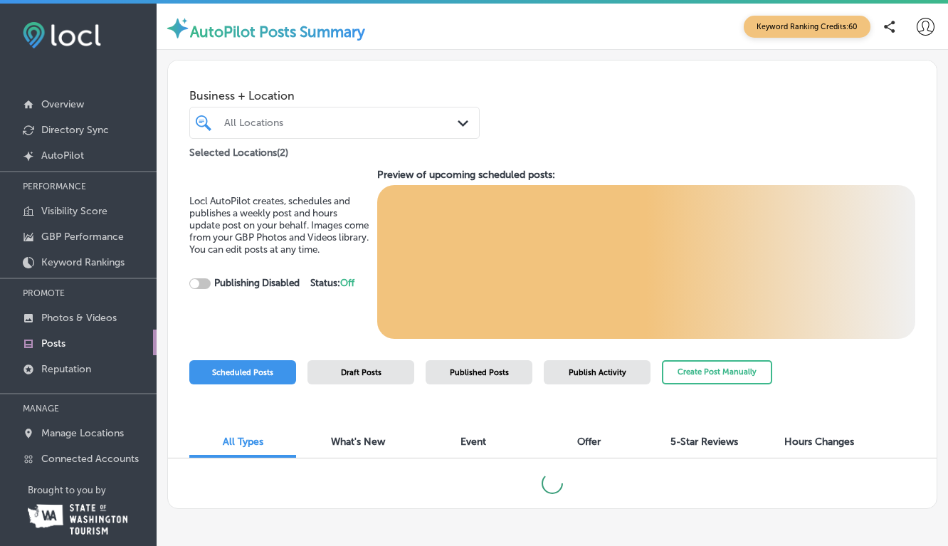
checkbox input "true"
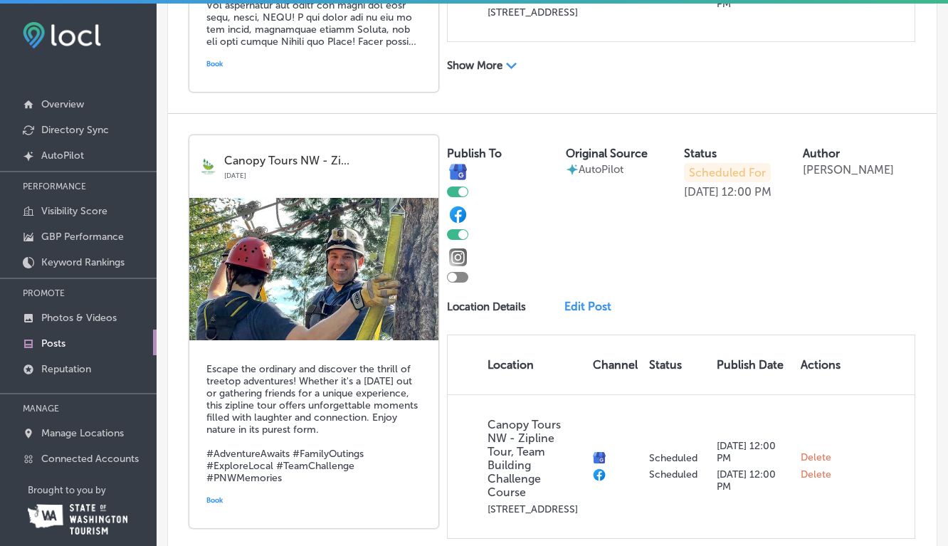
scroll to position [1339, 0]
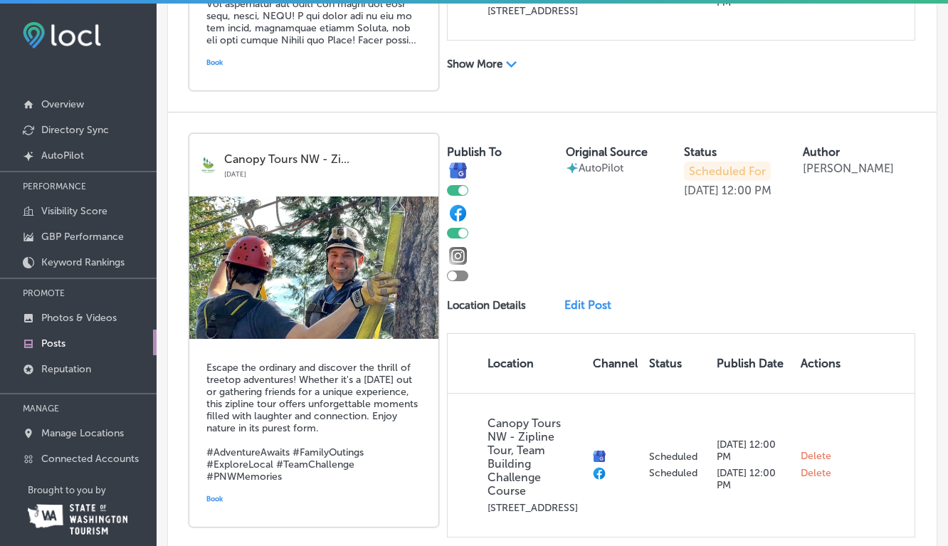
click at [593, 298] on link "Edit Post" at bounding box center [591, 305] width 55 height 14
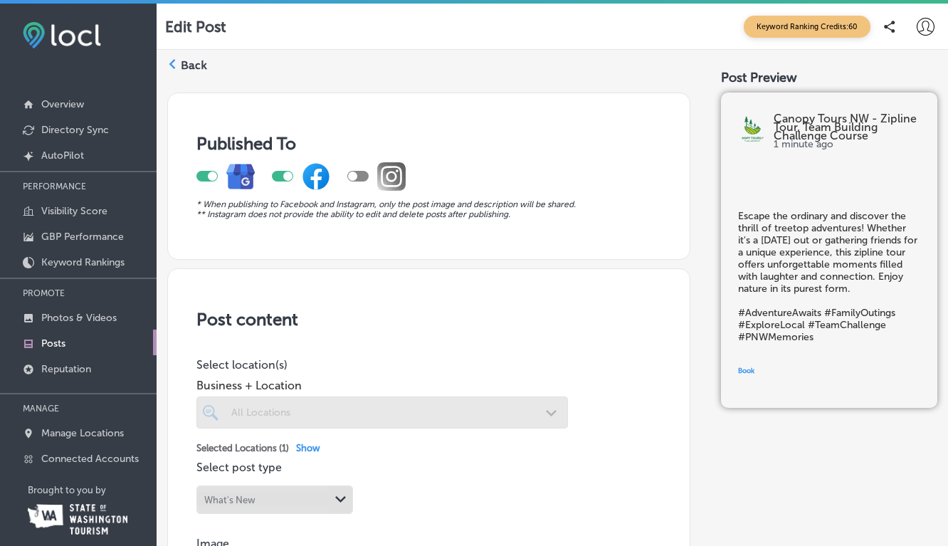
click at [356, 172] on div at bounding box center [357, 176] width 21 height 11
checkbox input "true"
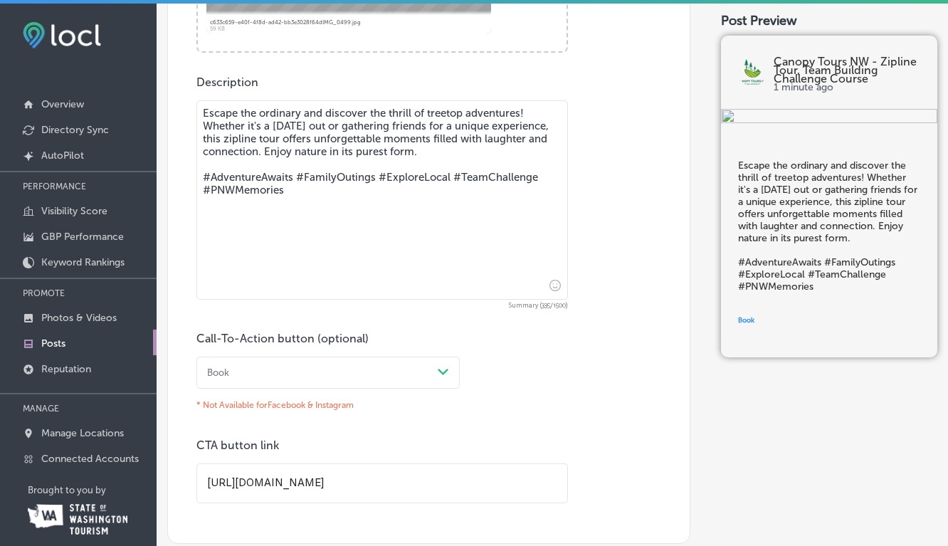
scroll to position [860, 0]
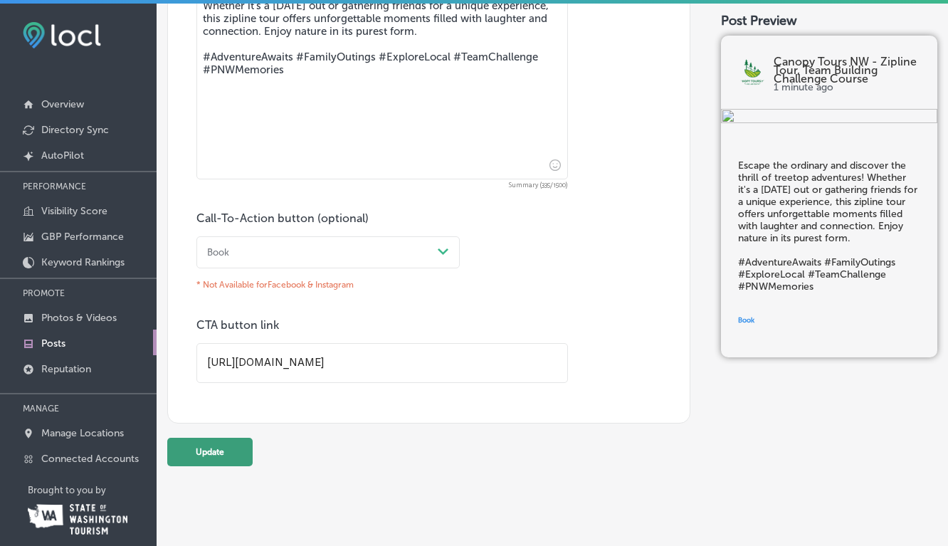
click at [210, 457] on button "Update" at bounding box center [209, 452] width 85 height 28
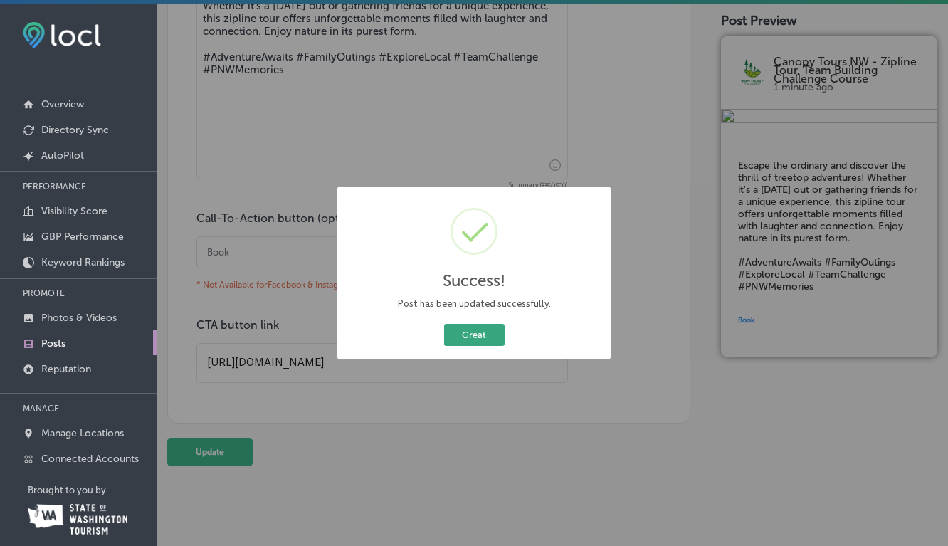
click at [484, 338] on button "Great" at bounding box center [474, 335] width 60 height 22
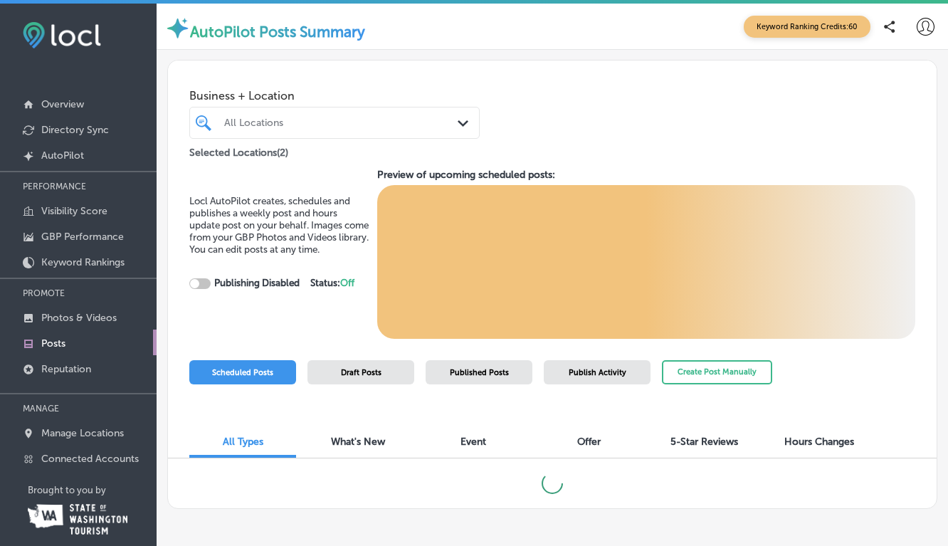
checkbox input "true"
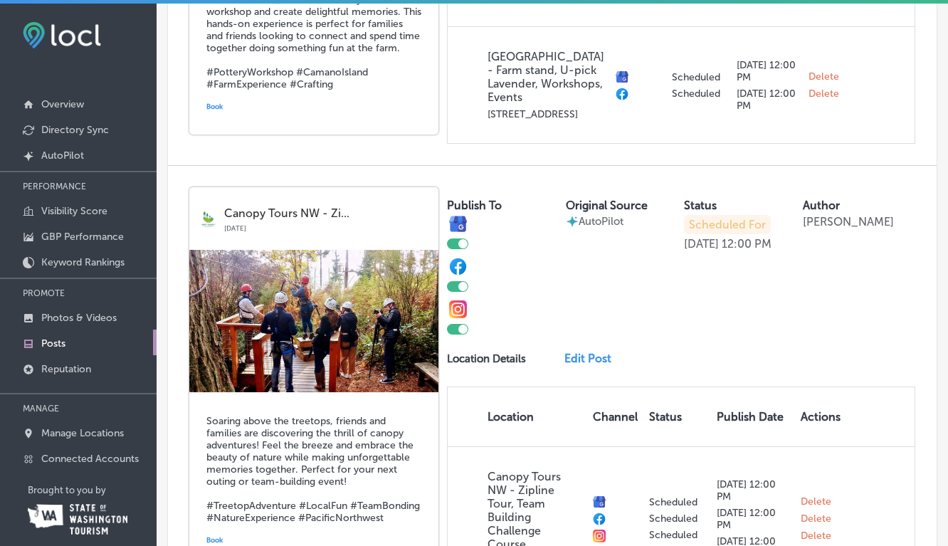
scroll to position [2199, 0]
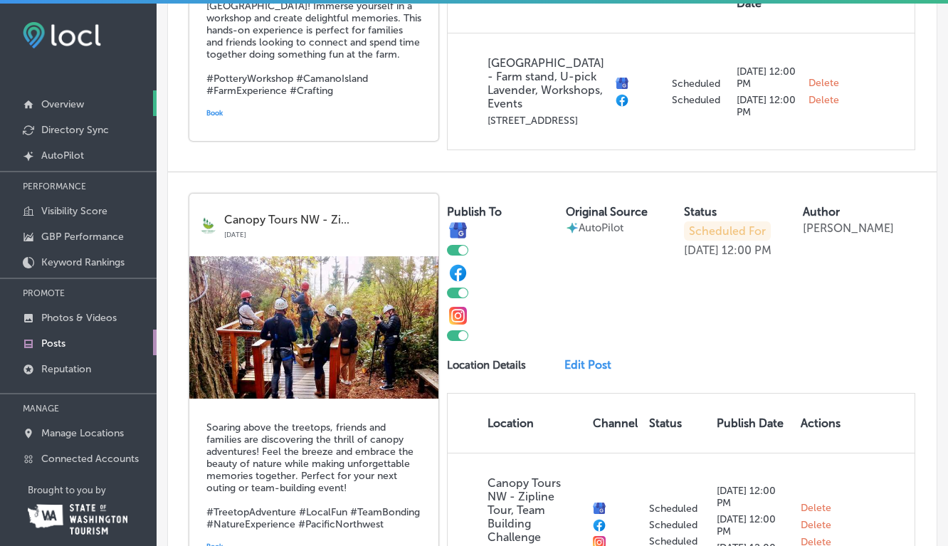
click at [63, 106] on p "Overview" at bounding box center [62, 104] width 43 height 12
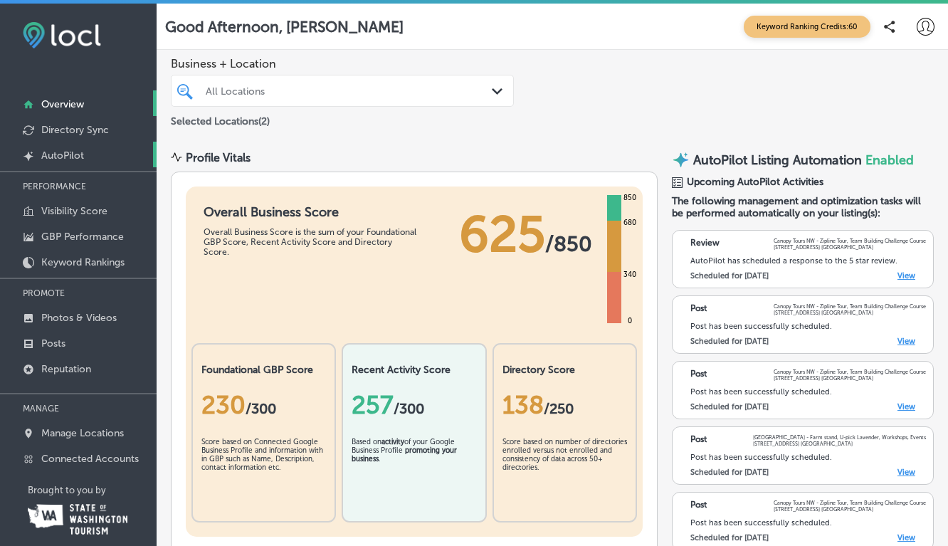
click at [53, 152] on p "AutoPilot" at bounding box center [62, 155] width 43 height 12
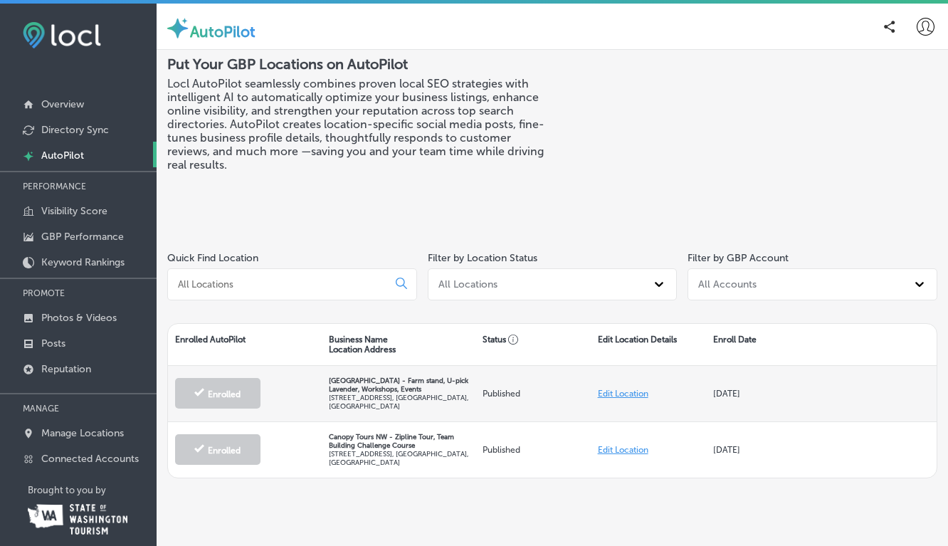
click at [625, 396] on link "Edit Location" at bounding box center [623, 393] width 51 height 10
select select "US"
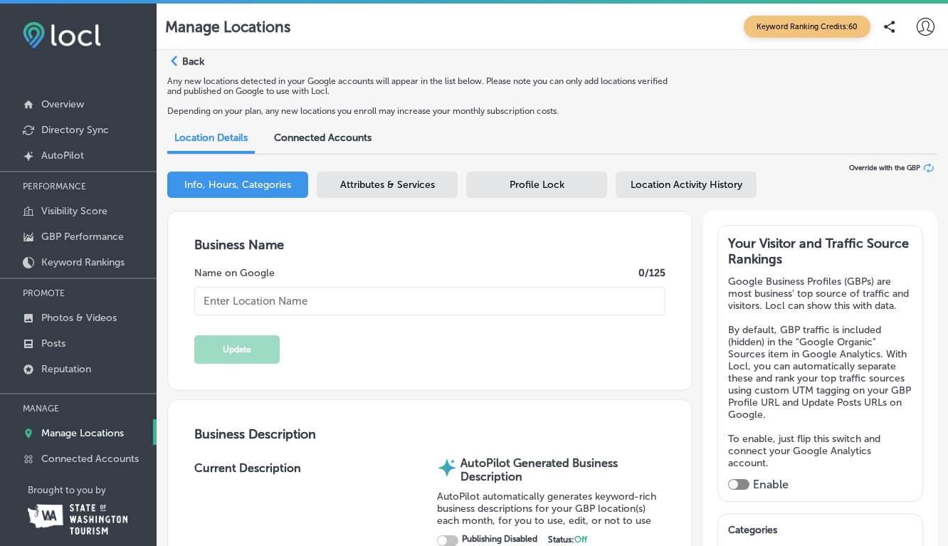
checkbox input "true"
type textarea "Discover [GEOGRAPHIC_DATA] - Farm stand, U-pick Lavender, Workshops, Events, a …"
type input "[STREET_ADDRESS]"
type input "[GEOGRAPHIC_DATA]"
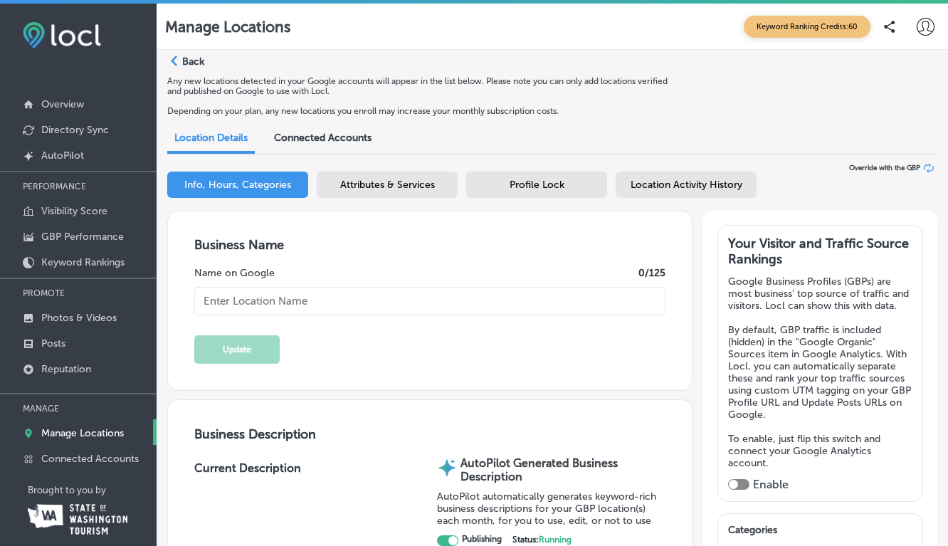
type input "98282"
type input "US"
type input "[URL][DOMAIN_NAME]"
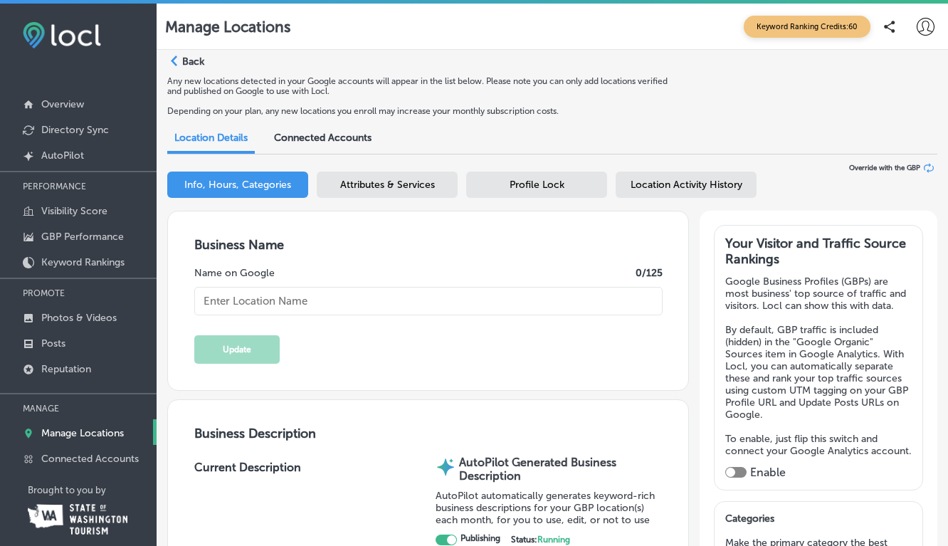
type input "[GEOGRAPHIC_DATA] - Farm stand, U-pick Lavender, Workshops, Events"
type input "[PHONE_NUMBER]"
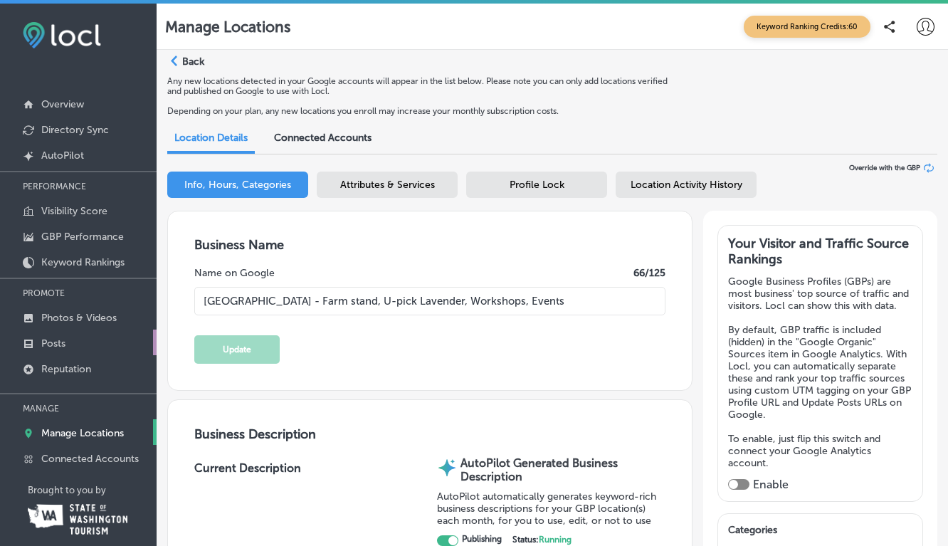
click at [48, 339] on p "Posts" at bounding box center [53, 343] width 24 height 12
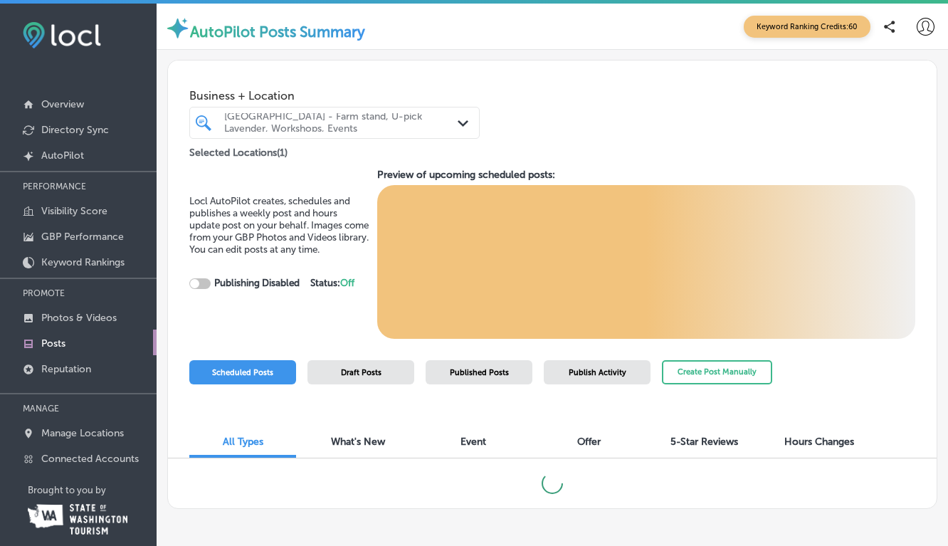
checkbox input "true"
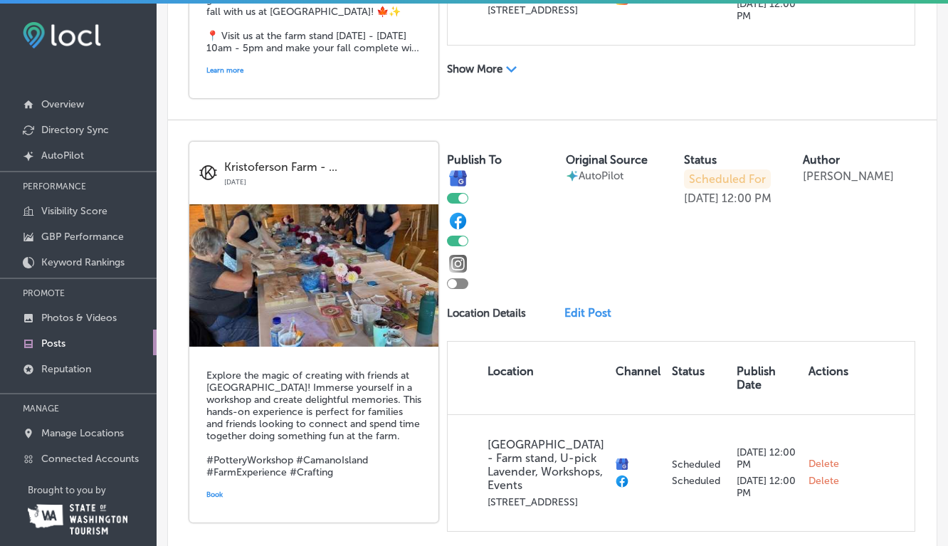
scroll to position [903, 0]
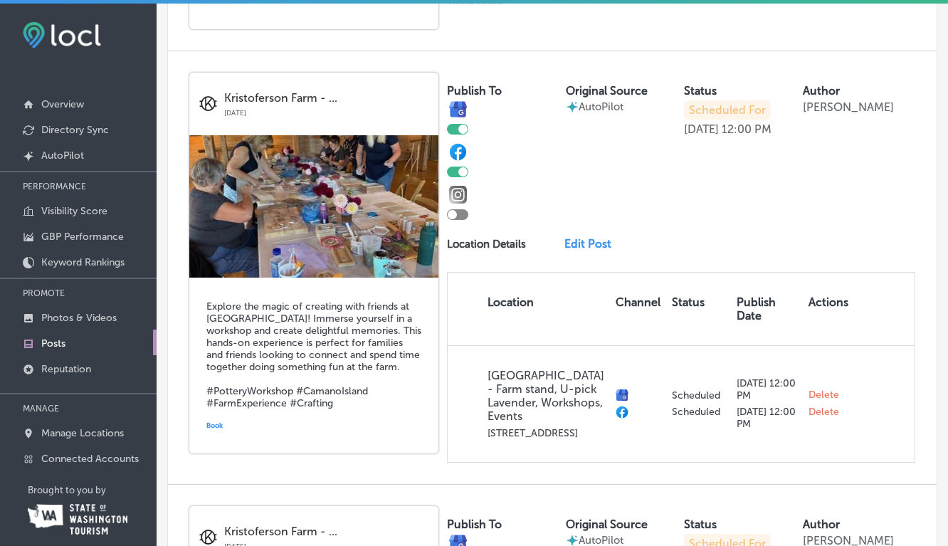
click at [580, 247] on link "Edit Post" at bounding box center [591, 244] width 55 height 14
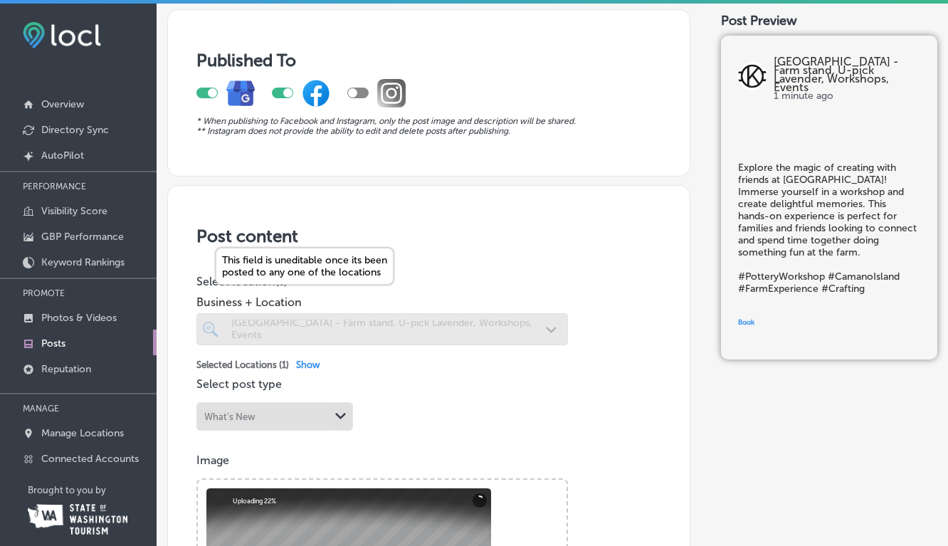
scroll to position [11, 0]
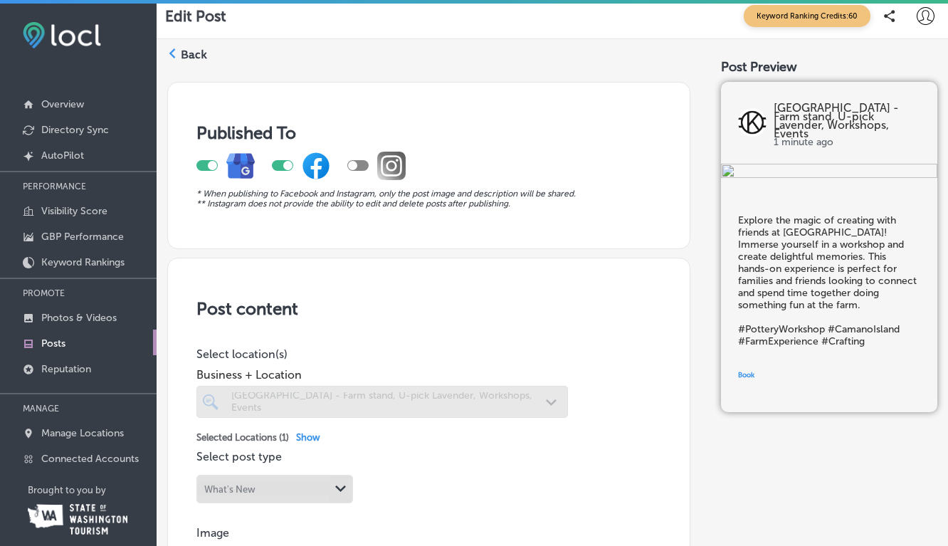
click at [356, 166] on div at bounding box center [352, 165] width 9 height 9
checkbox input "true"
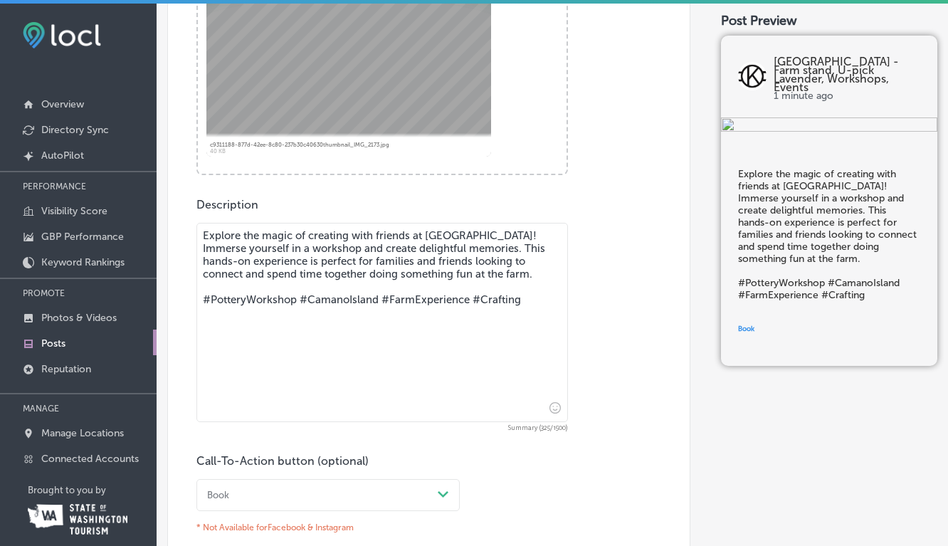
scroll to position [860, 0]
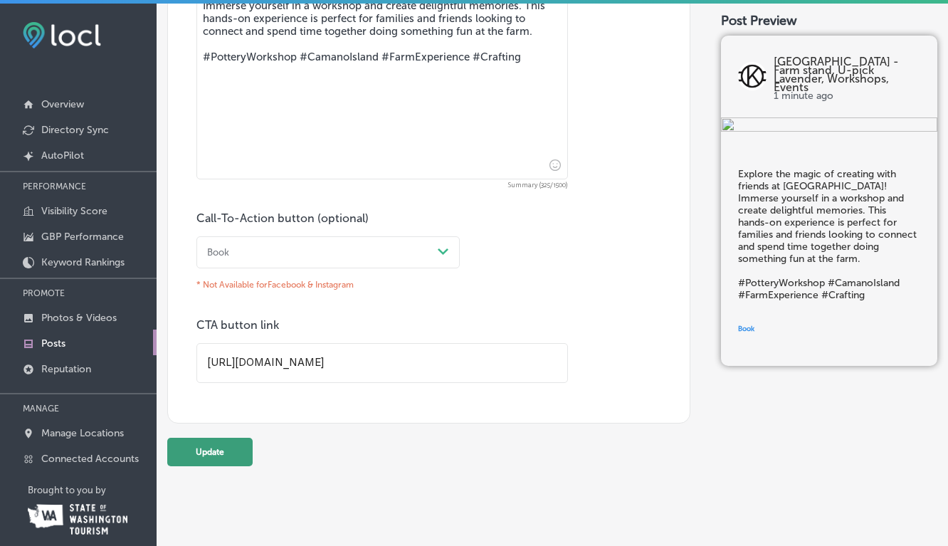
click at [213, 455] on button "Update" at bounding box center [209, 452] width 85 height 28
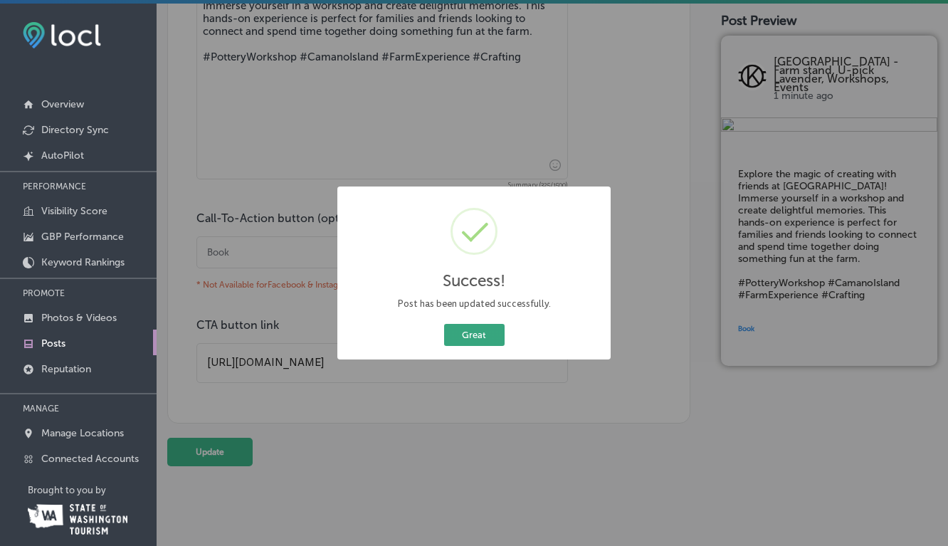
click at [471, 332] on button "Great" at bounding box center [474, 335] width 60 height 22
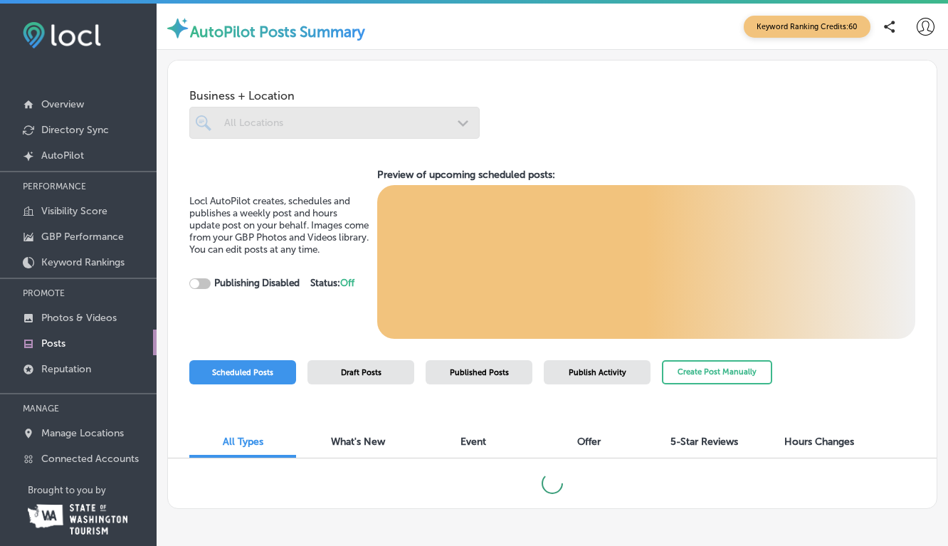
checkbox input "true"
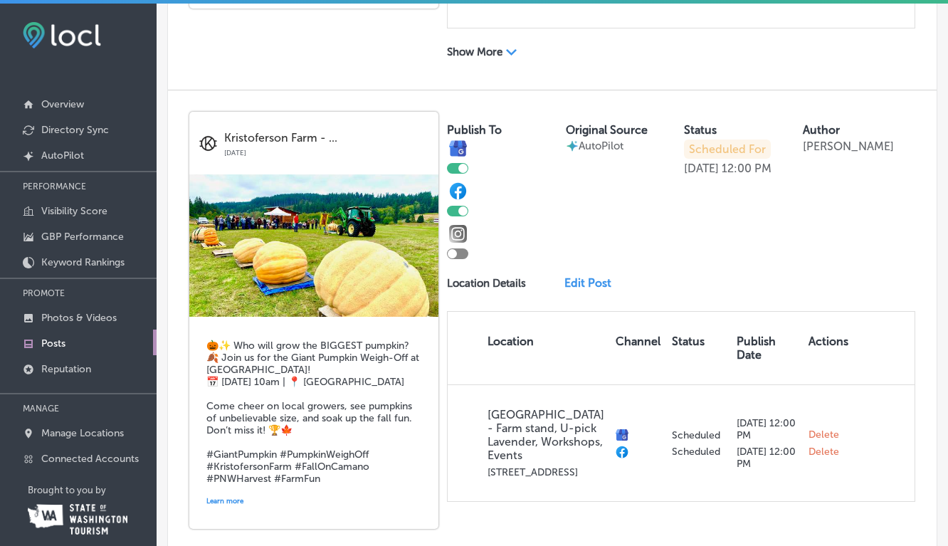
scroll to position [1354, 0]
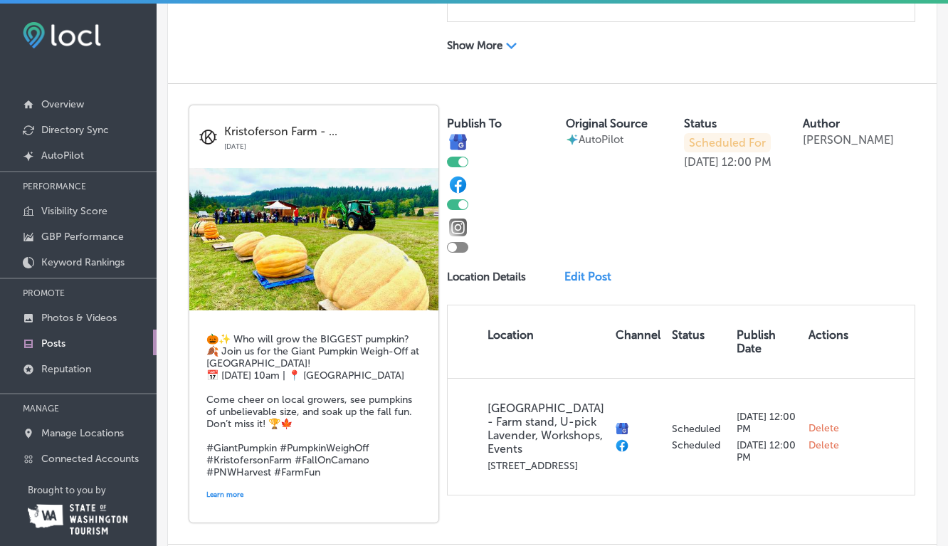
click at [595, 283] on link "Edit Post" at bounding box center [591, 277] width 55 height 14
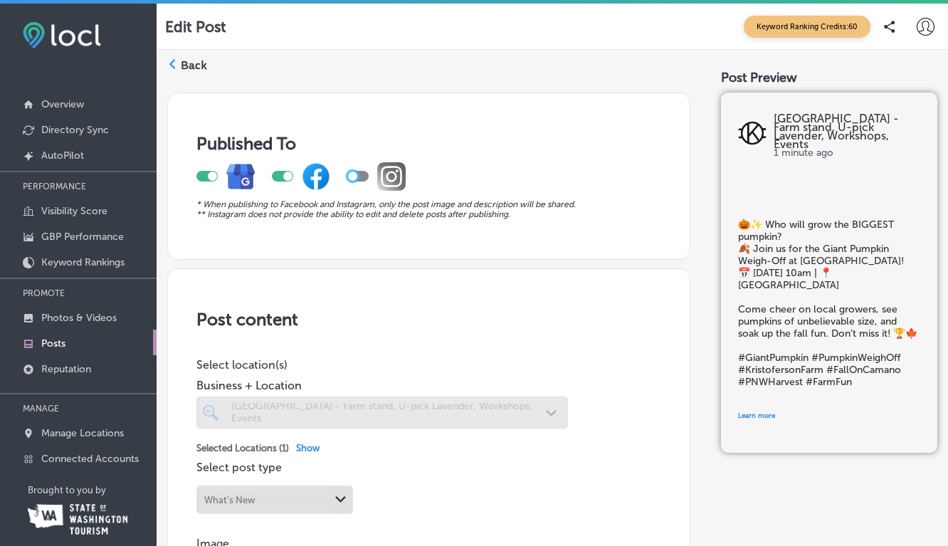
click at [356, 173] on div at bounding box center [352, 175] width 9 height 9
checkbox input "true"
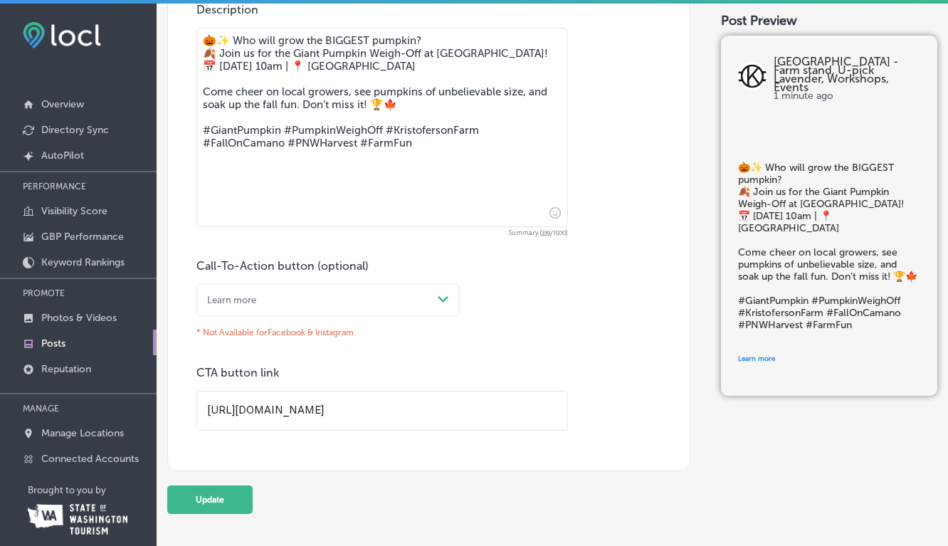
scroll to position [860, 0]
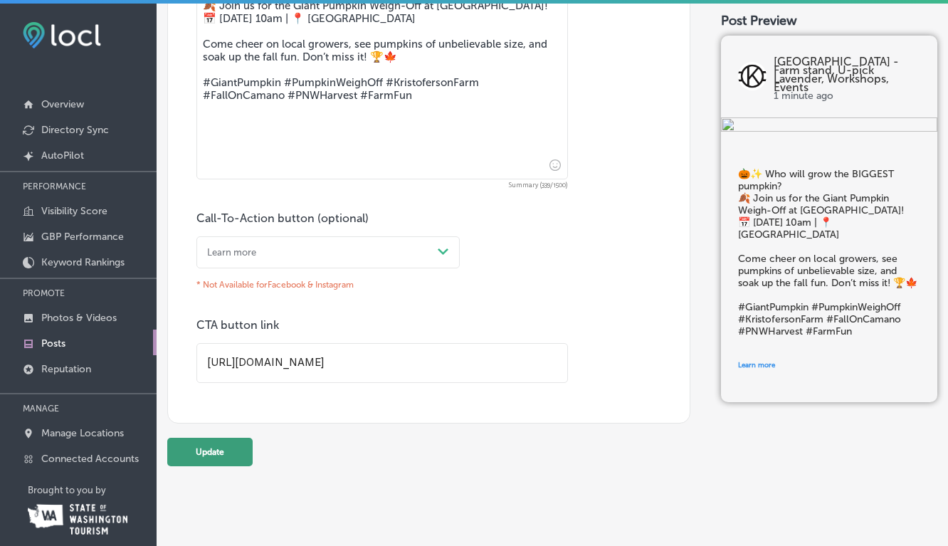
click at [201, 454] on button "Update" at bounding box center [209, 452] width 85 height 28
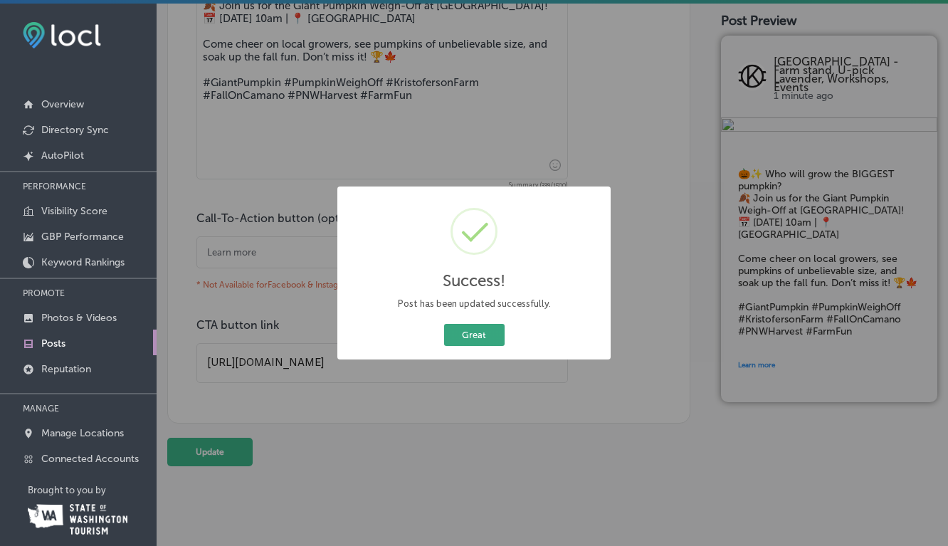
click at [487, 335] on button "Great" at bounding box center [474, 335] width 60 height 22
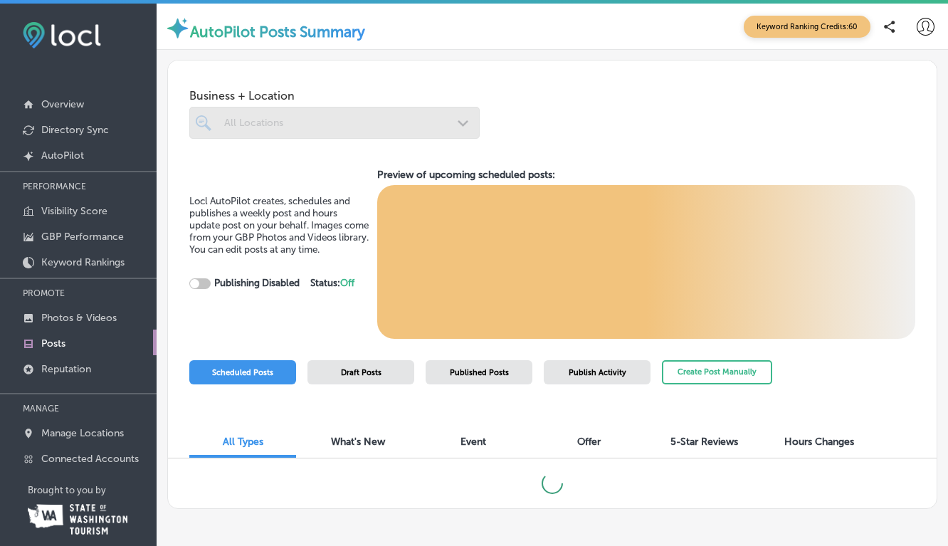
checkbox input "true"
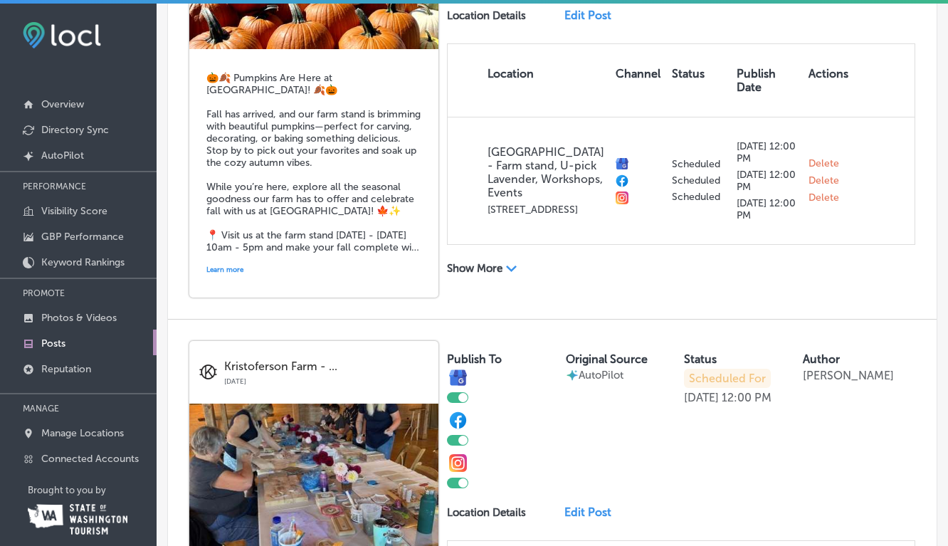
scroll to position [615, 0]
